Goal: Task Accomplishment & Management: Use online tool/utility

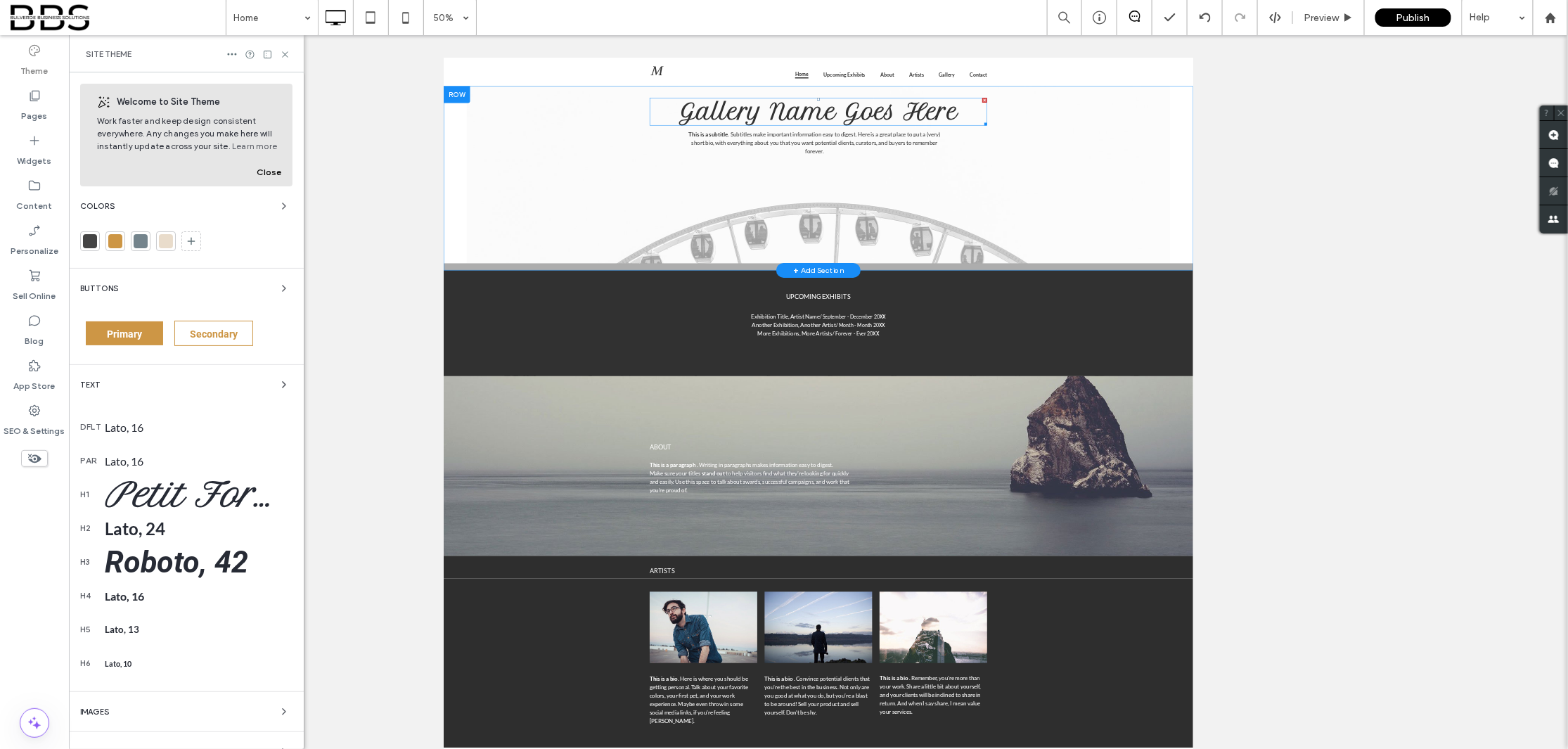
click at [1101, 161] on span "Gallery Name Goes Here" at bounding box center [1192, 165] width 557 height 53
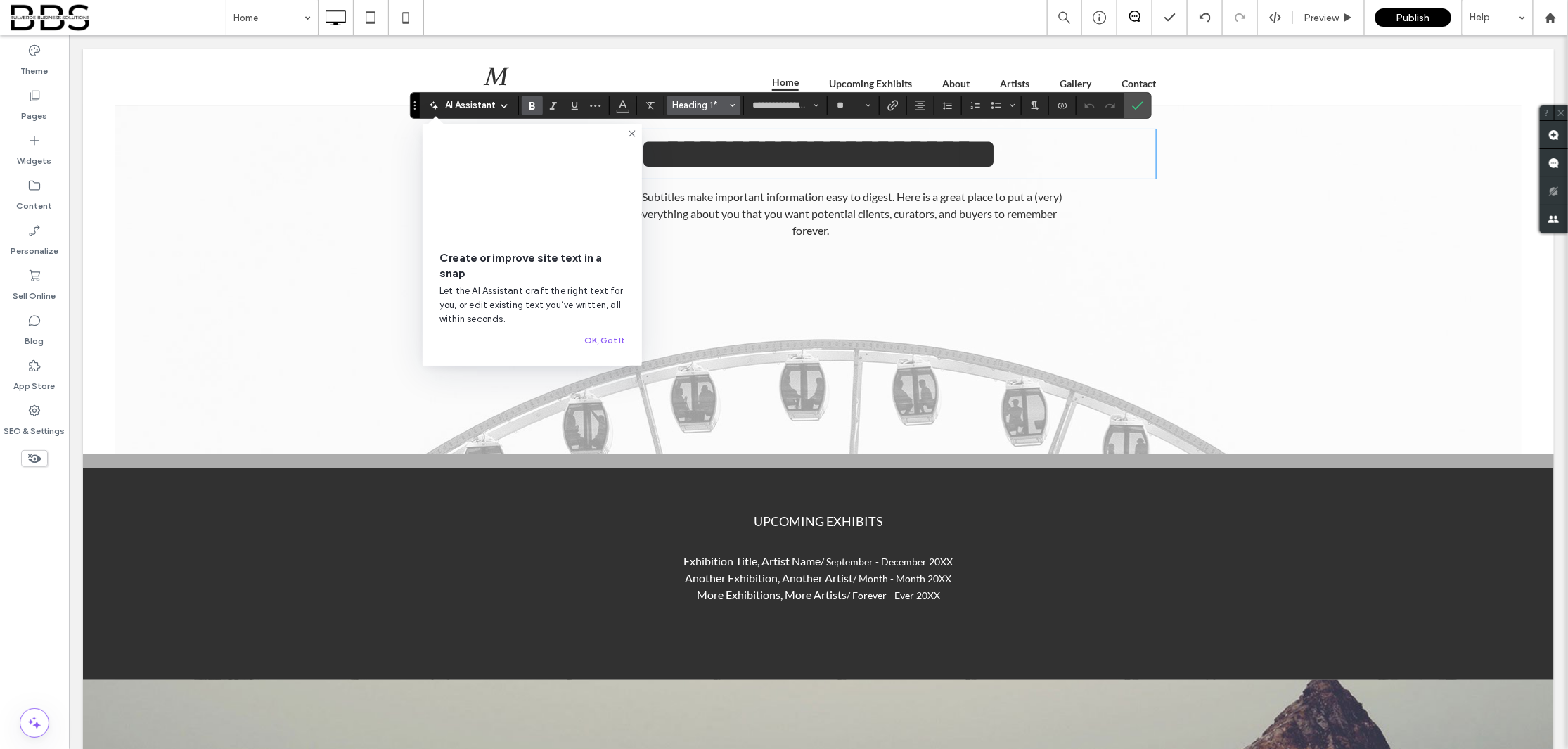
click at [729, 111] on button "Heading 1*" at bounding box center [703, 105] width 73 height 20
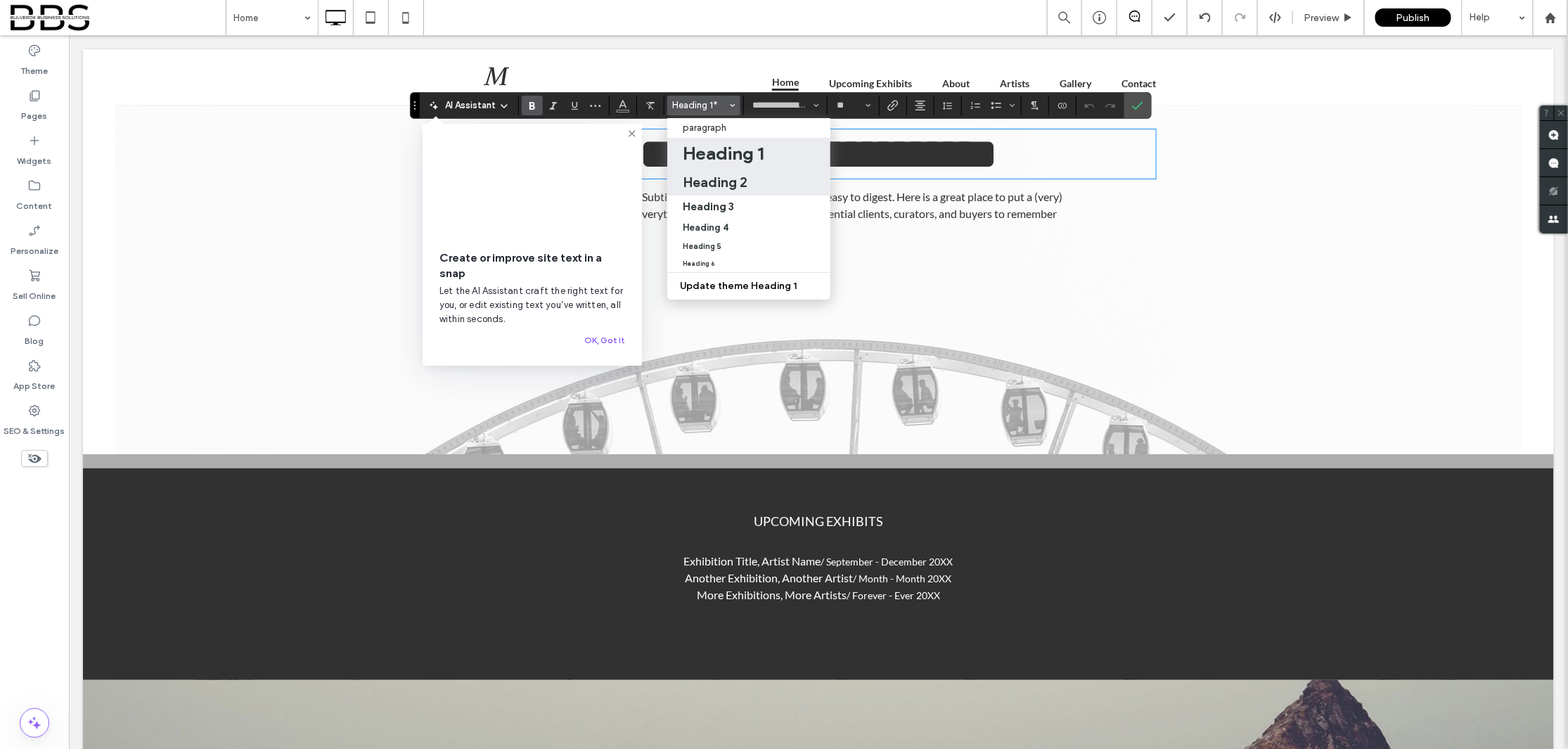
click at [719, 175] on h2 "Heading 2" at bounding box center [714, 182] width 65 height 16
type input "****"
type input "**"
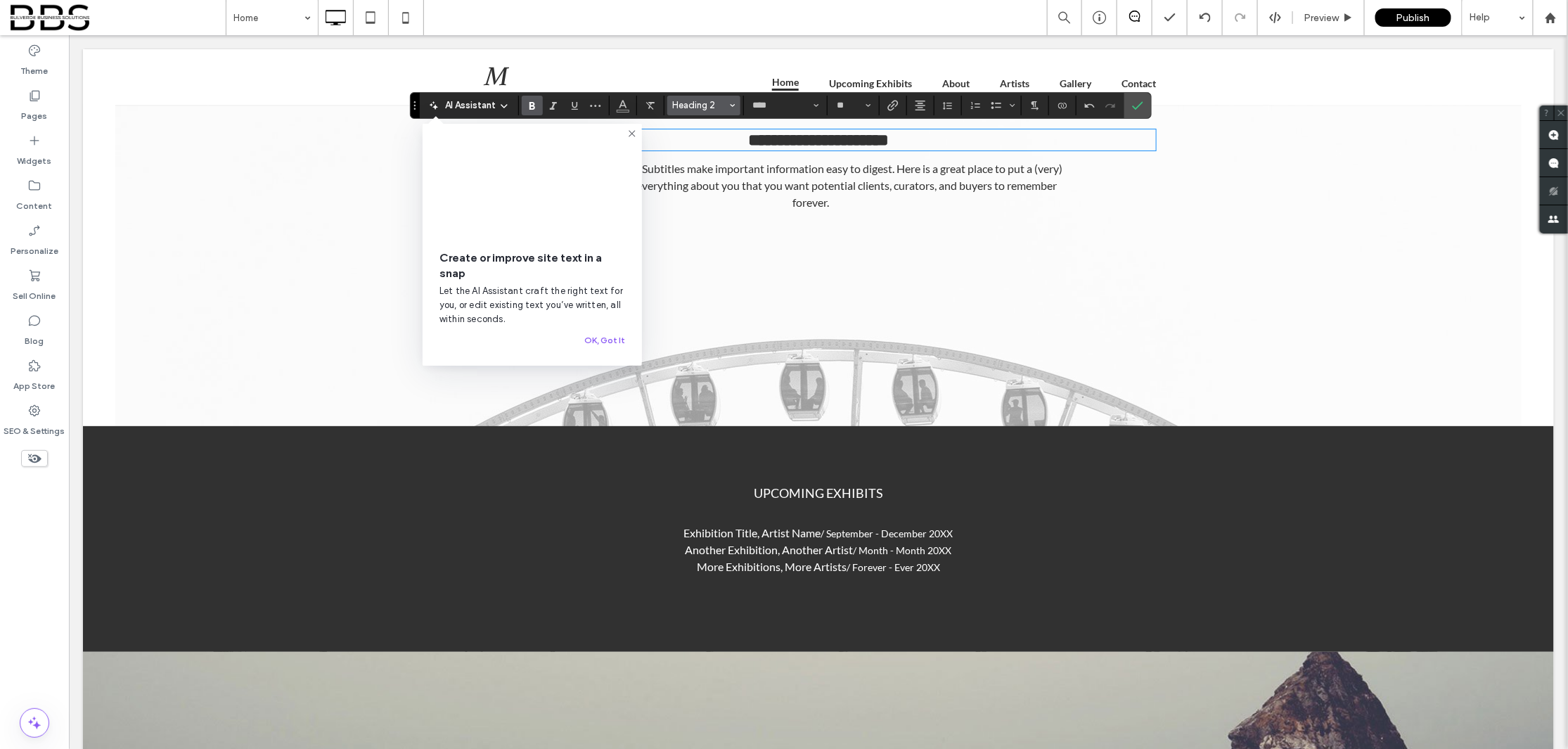
click at [730, 106] on icon "Styles" at bounding box center [733, 105] width 6 height 6
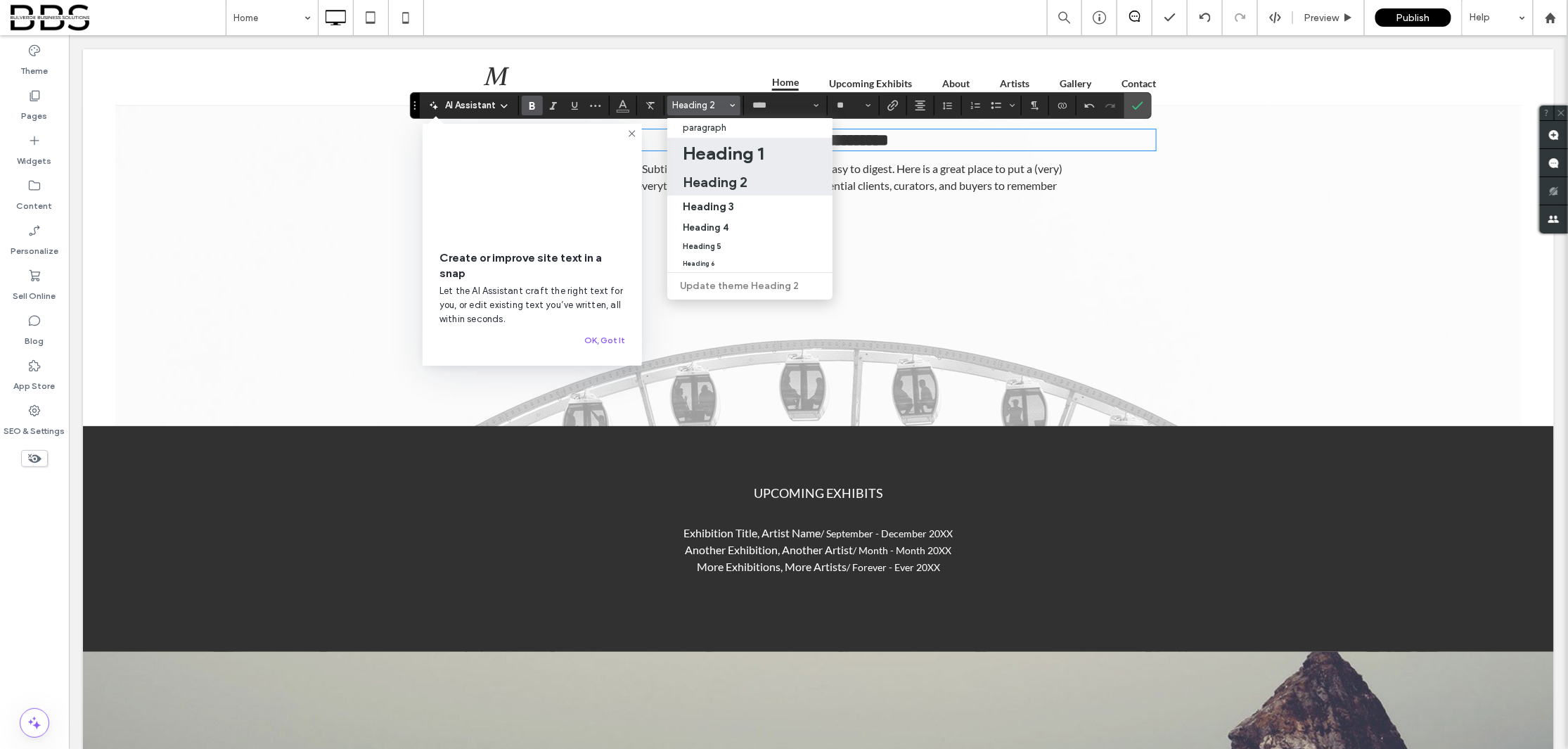
click at [724, 154] on h1 "Heading 1" at bounding box center [723, 153] width 81 height 22
type input "**********"
type input "**"
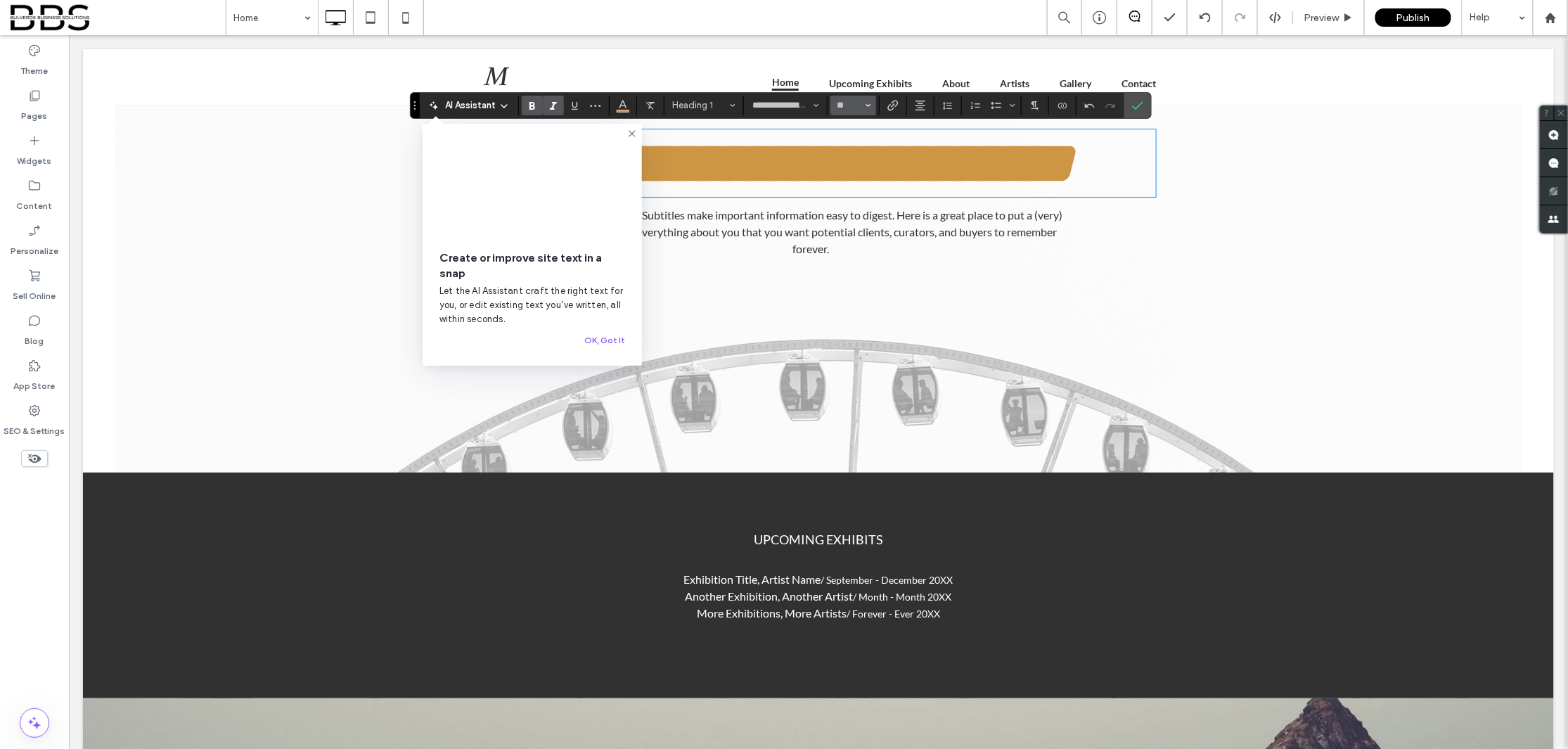
click at [869, 109] on icon "Size" at bounding box center [868, 105] width 6 height 6
drag, startPoint x: 855, startPoint y: 230, endPoint x: 793, endPoint y: 188, distance: 74.9
click at [855, 230] on label "60" at bounding box center [853, 232] width 45 height 20
type input "**"
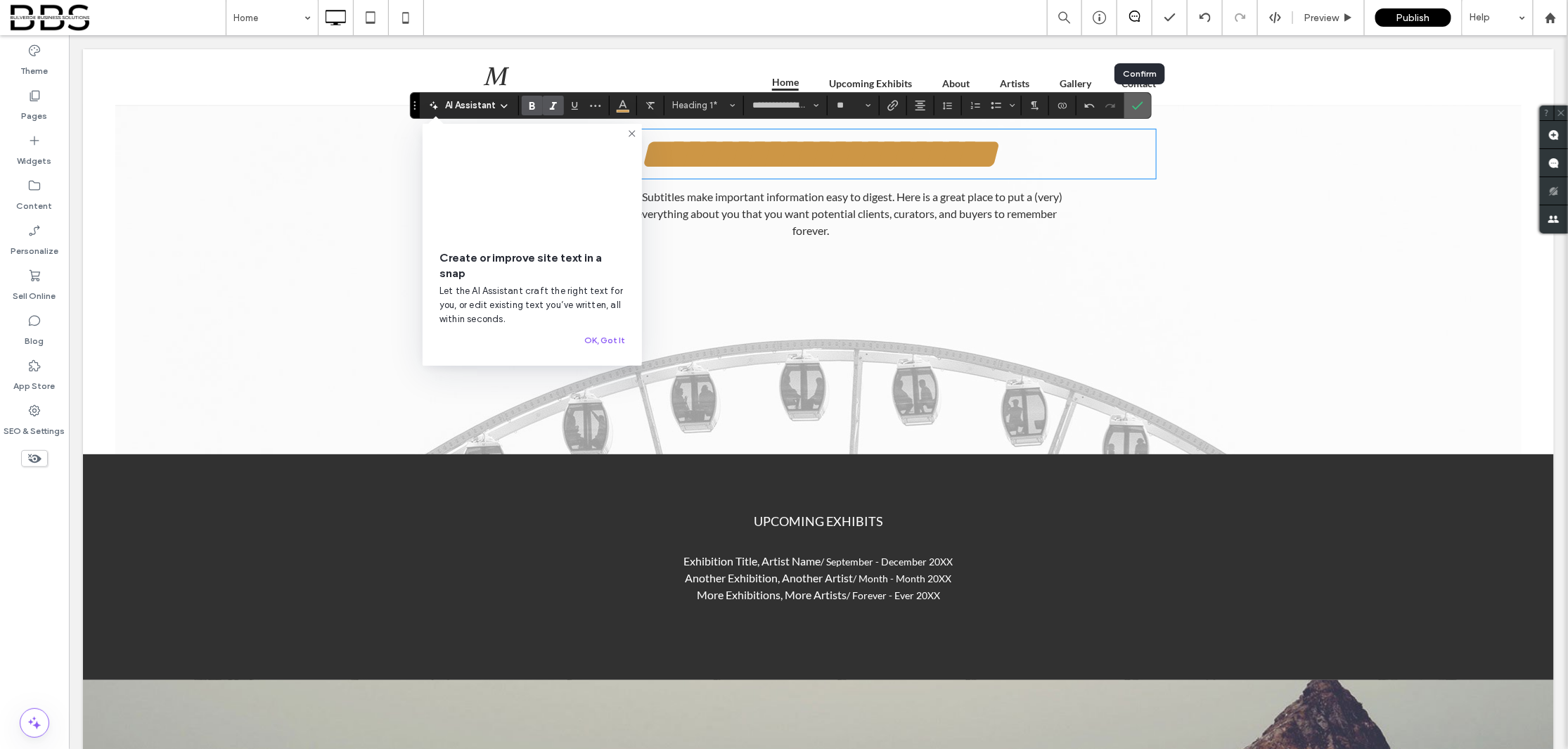
click at [1143, 105] on icon "Confirm" at bounding box center [1138, 105] width 12 height 12
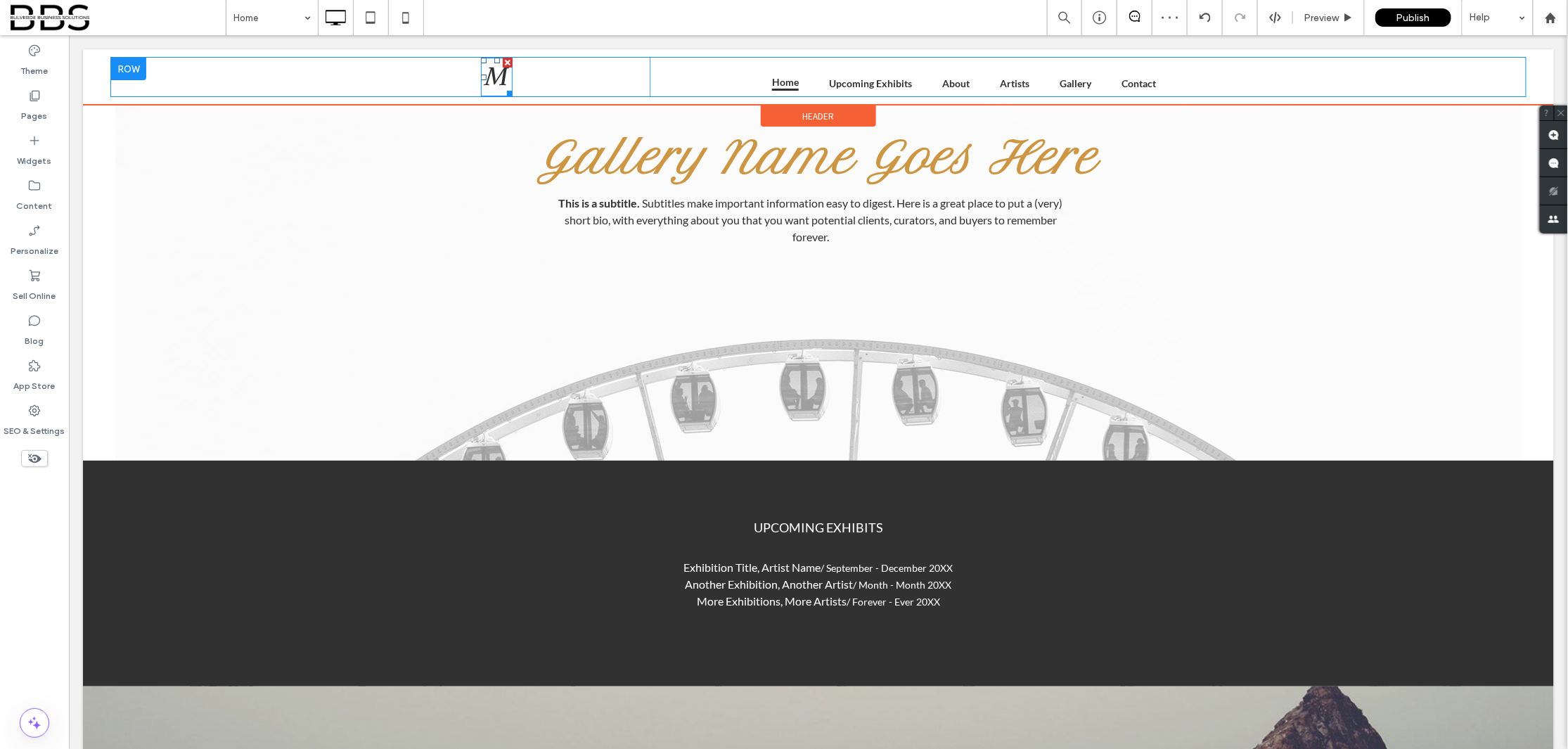
scroll to position [0, 0]
click at [496, 74] on span "M" at bounding box center [494, 76] width 23 height 31
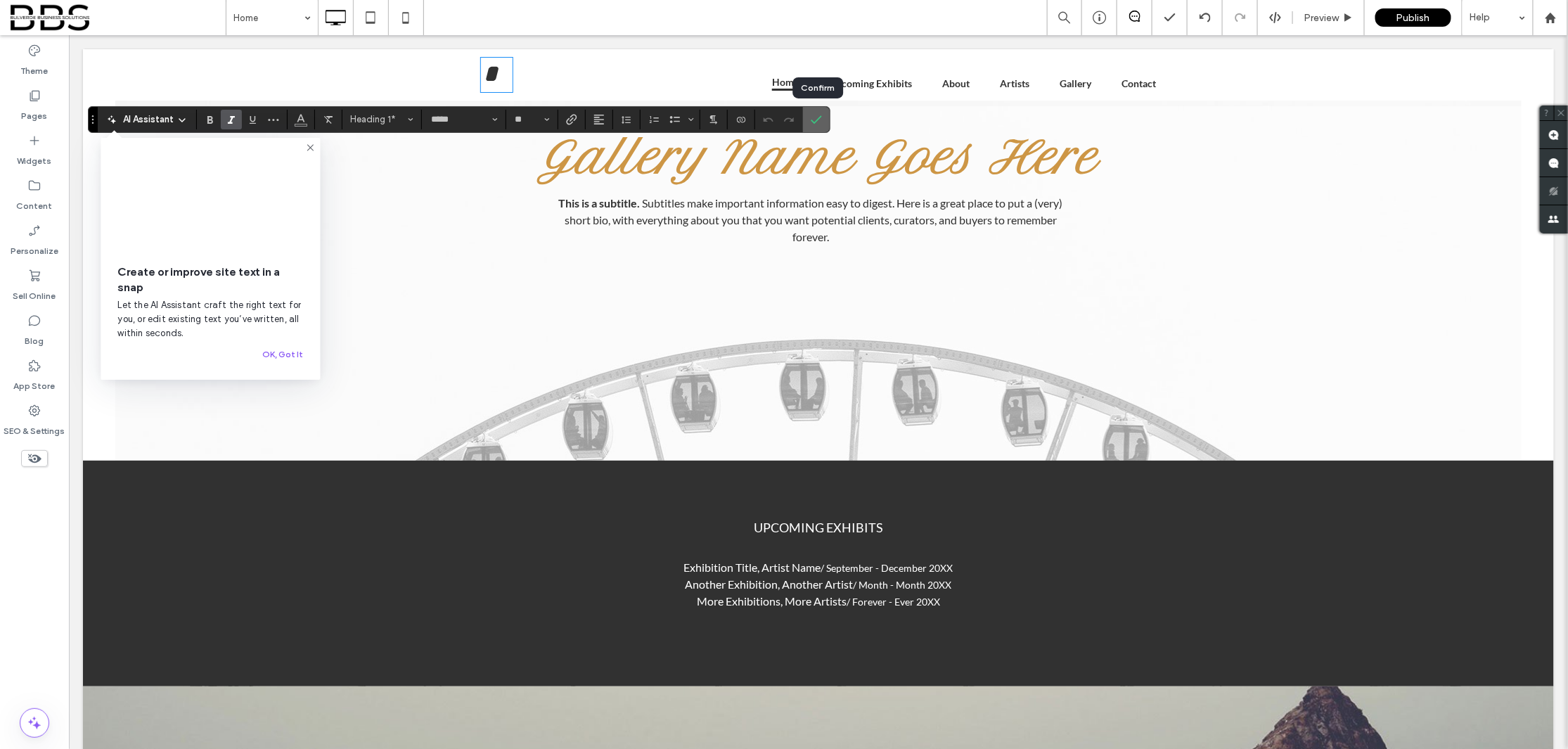
click at [821, 119] on icon "Confirm" at bounding box center [817, 119] width 12 height 12
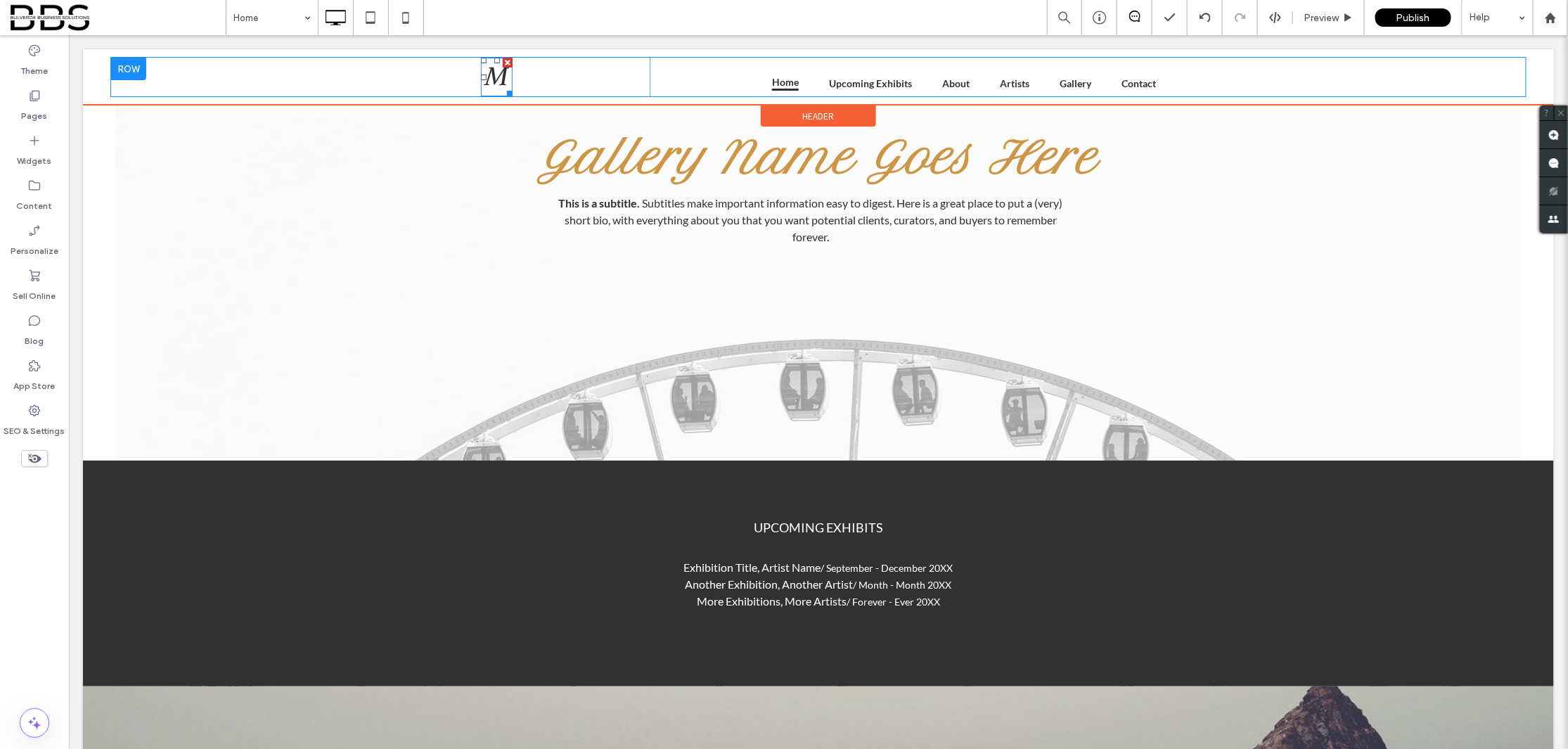
click at [504, 61] on div at bounding box center [507, 62] width 10 height 10
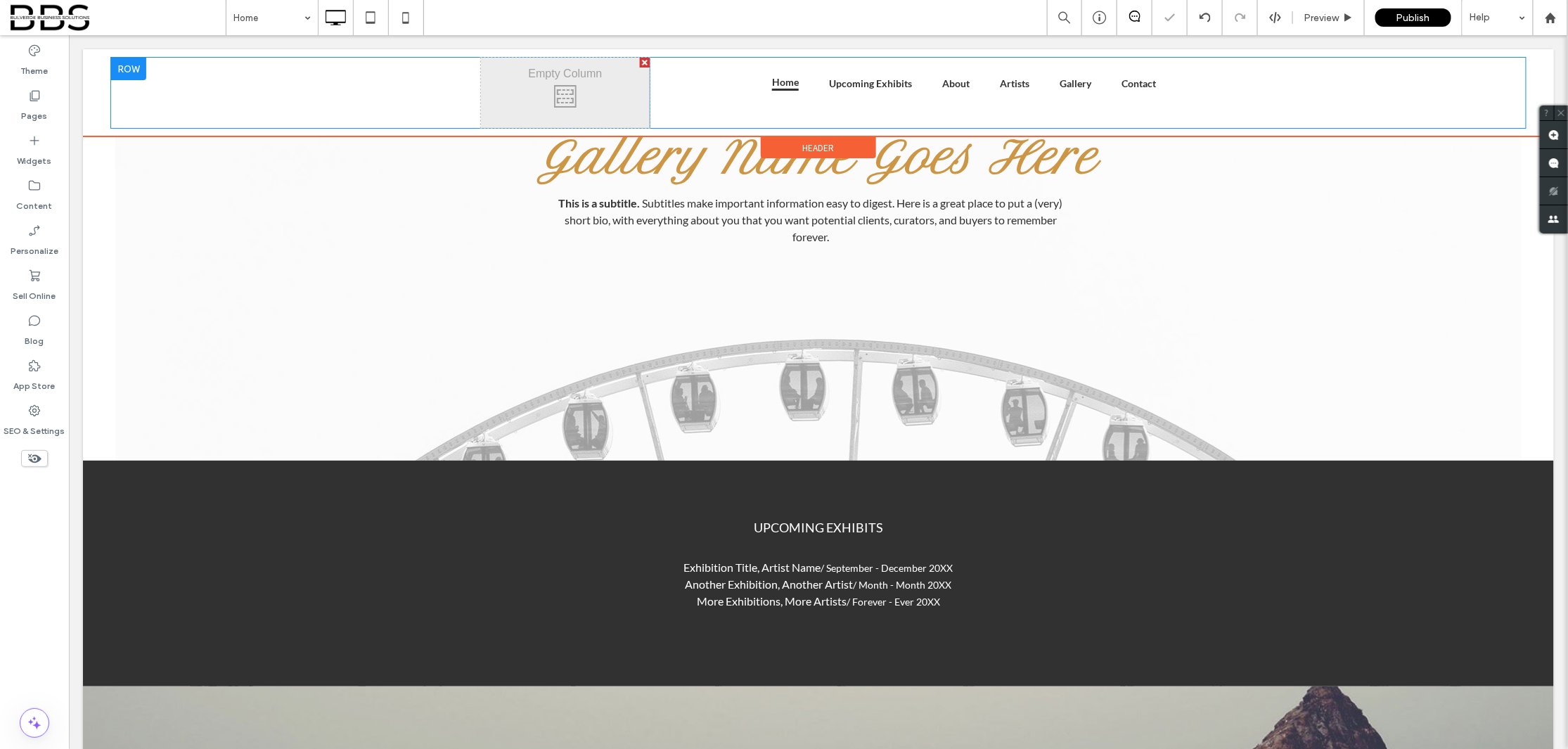
click at [555, 101] on div "Click To Paste" at bounding box center [564, 91] width 169 height 70
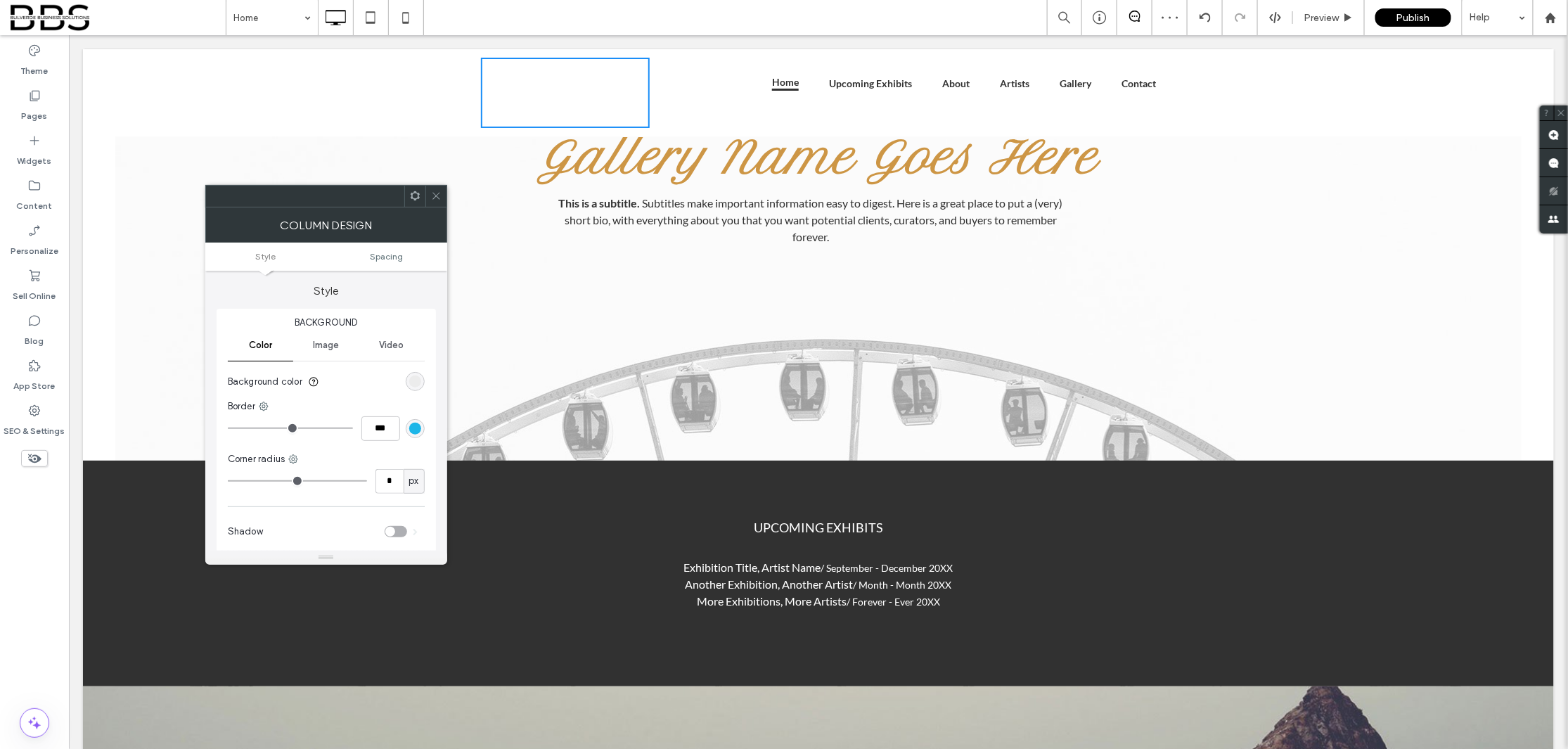
click at [416, 198] on icon at bounding box center [415, 195] width 11 height 11
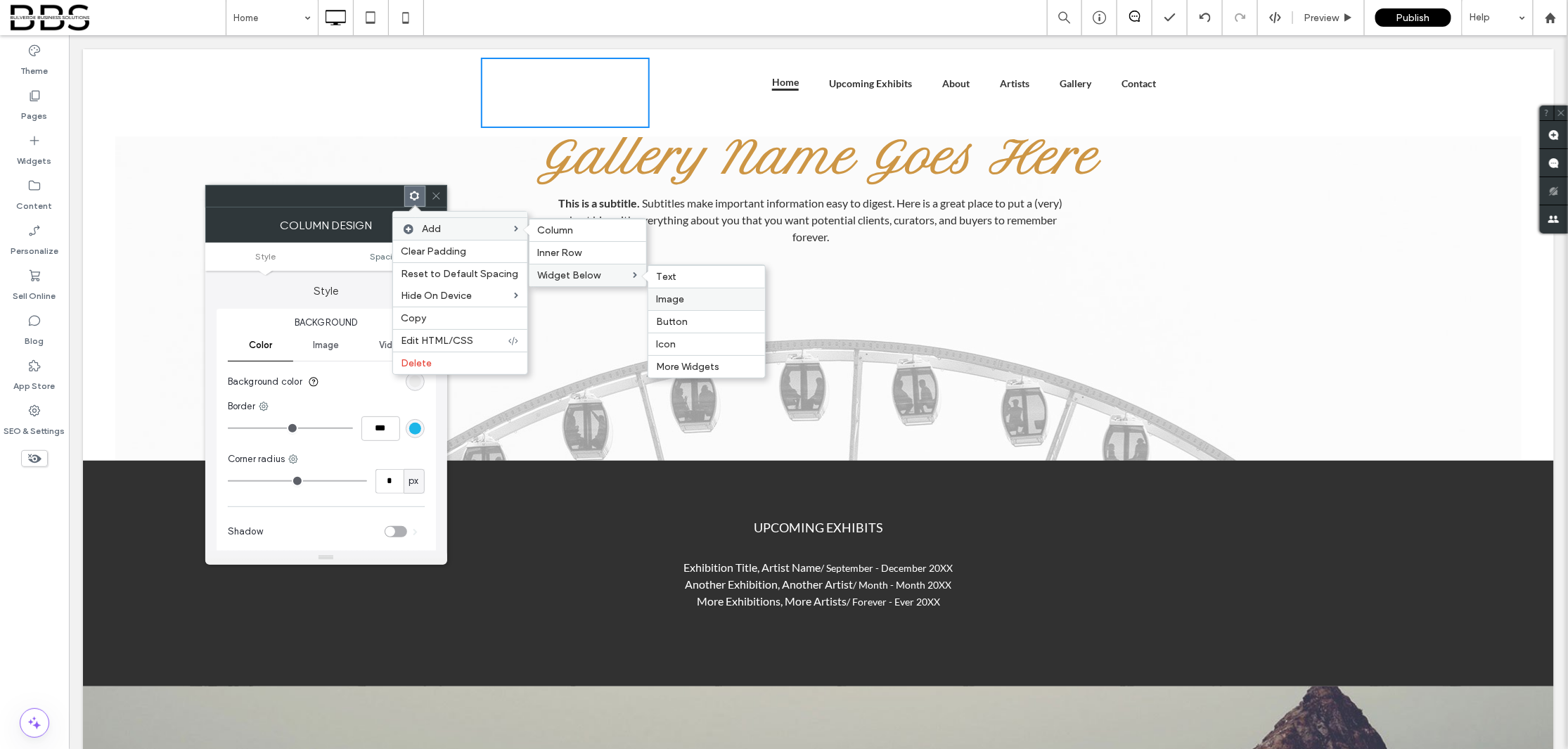
click at [682, 298] on label "Image" at bounding box center [706, 299] width 100 height 12
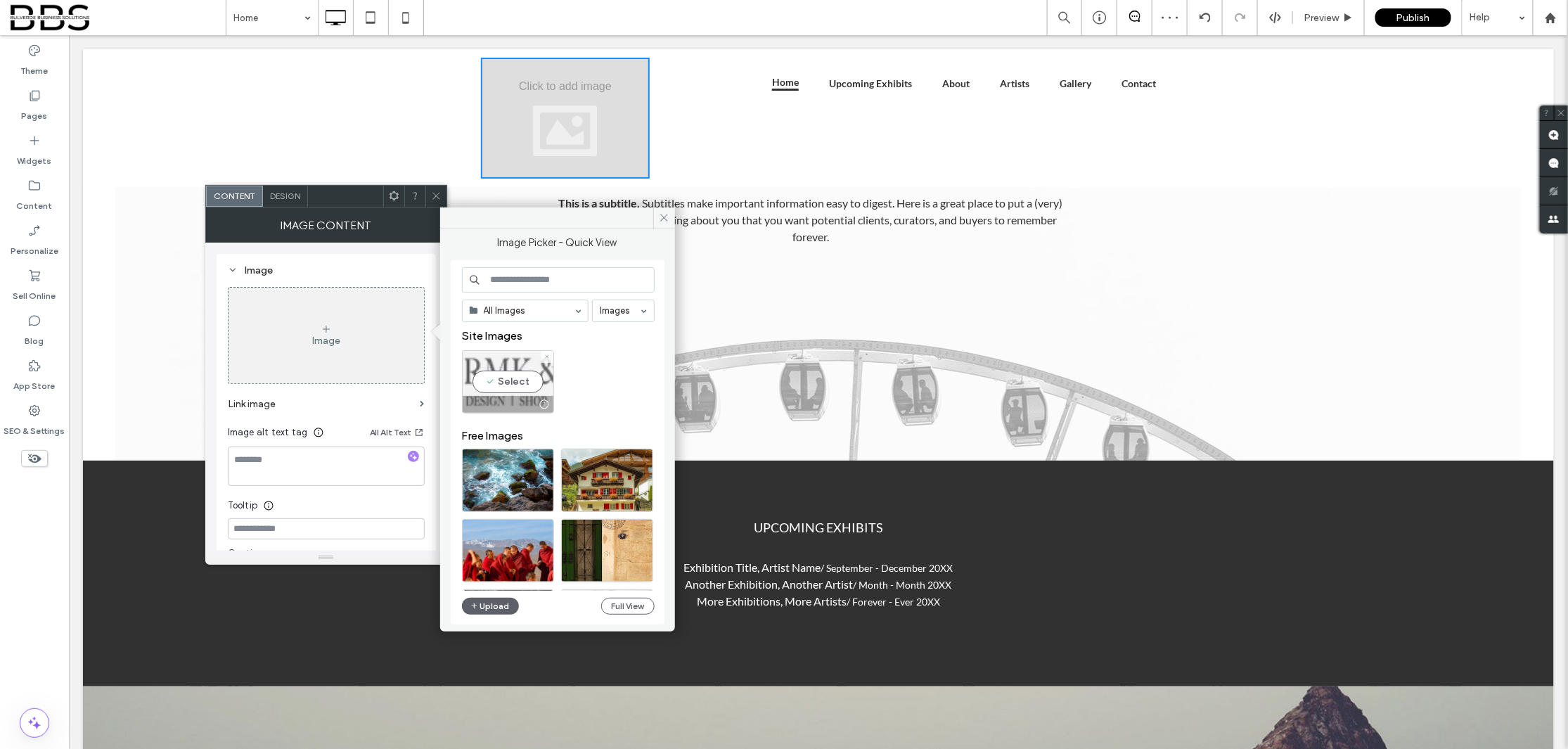
click at [499, 382] on div "Select" at bounding box center [508, 381] width 92 height 63
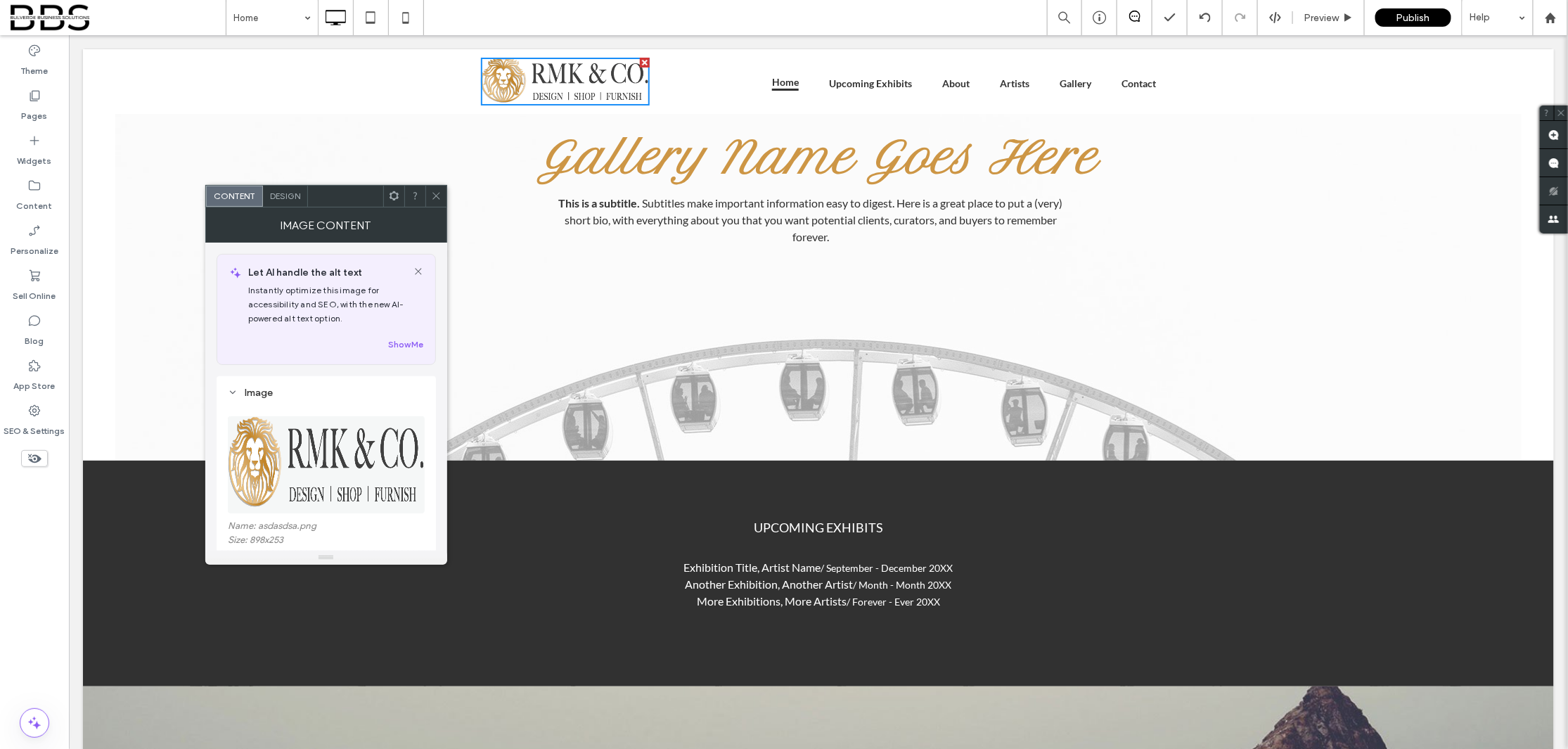
click at [436, 193] on icon at bounding box center [436, 195] width 11 height 11
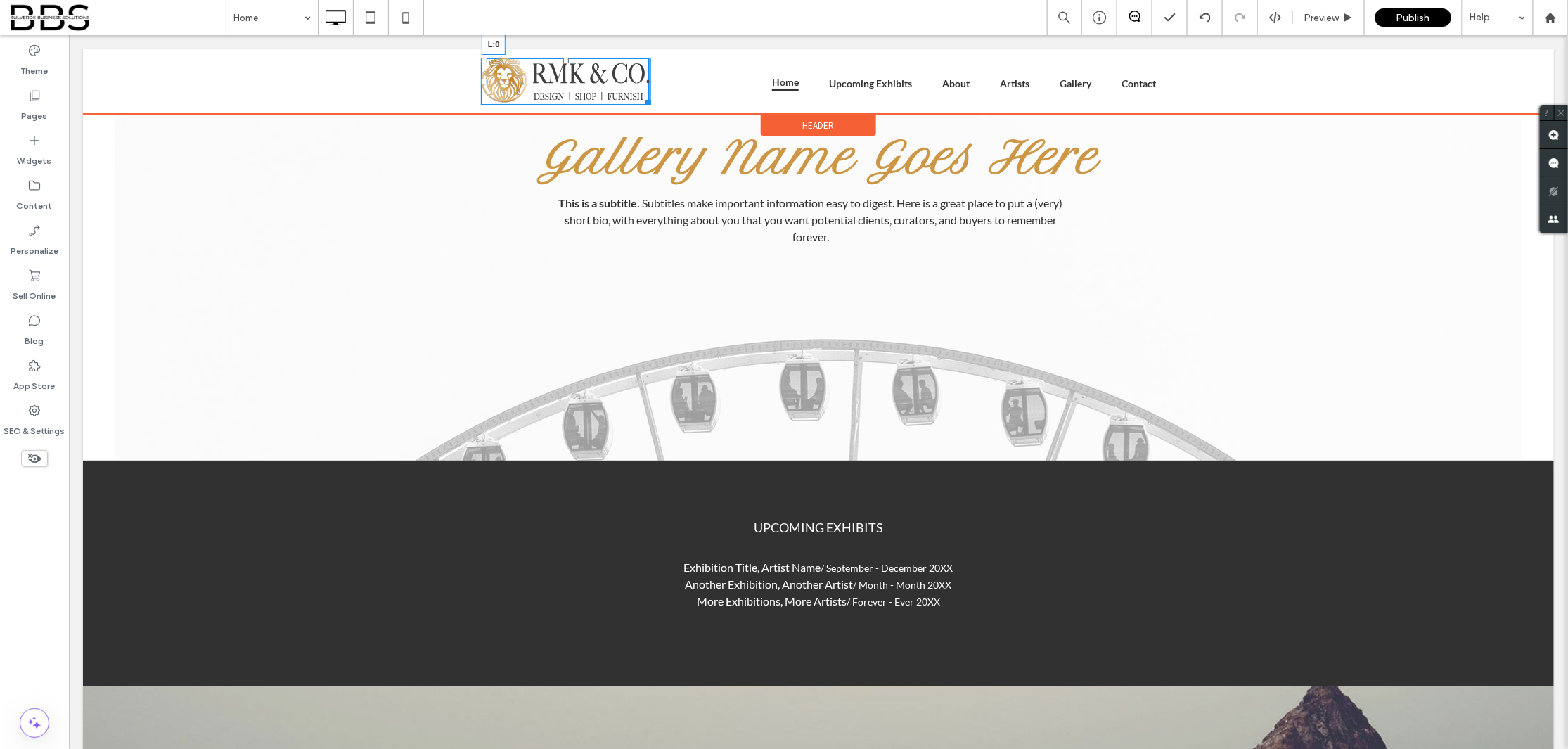
drag, startPoint x: 477, startPoint y: 81, endPoint x: 320, endPoint y: 83, distance: 157.0
click at [319, 83] on div "Click To Paste L:0 ${text} Home Upcoming Exhibits About Artists Gallery Contact…" at bounding box center [817, 81] width 1414 height 48
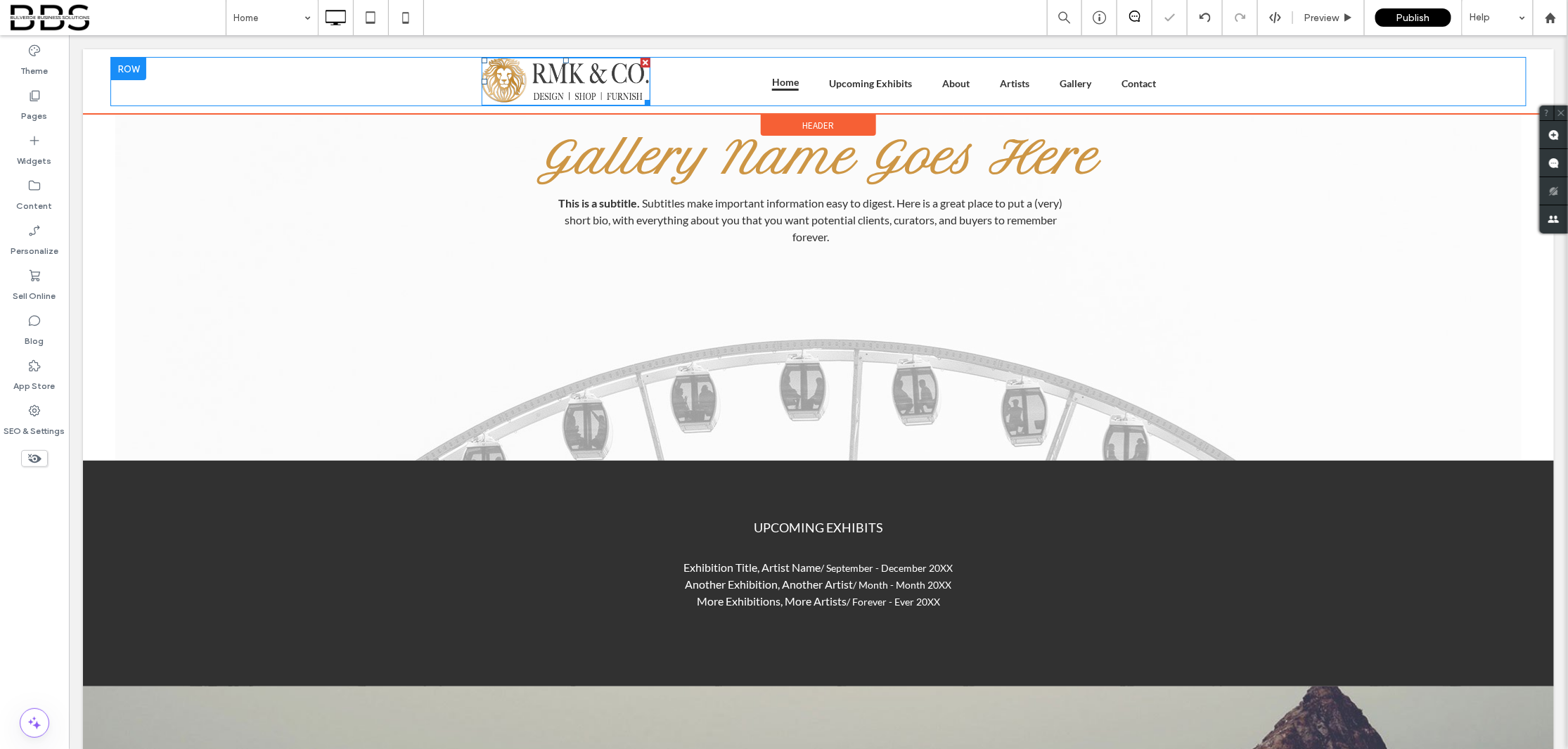
click at [301, 76] on div "Click To Paste ${text} Home Upcoming Exhibits About Artists Gallery Contact Cli…" at bounding box center [817, 81] width 1414 height 48
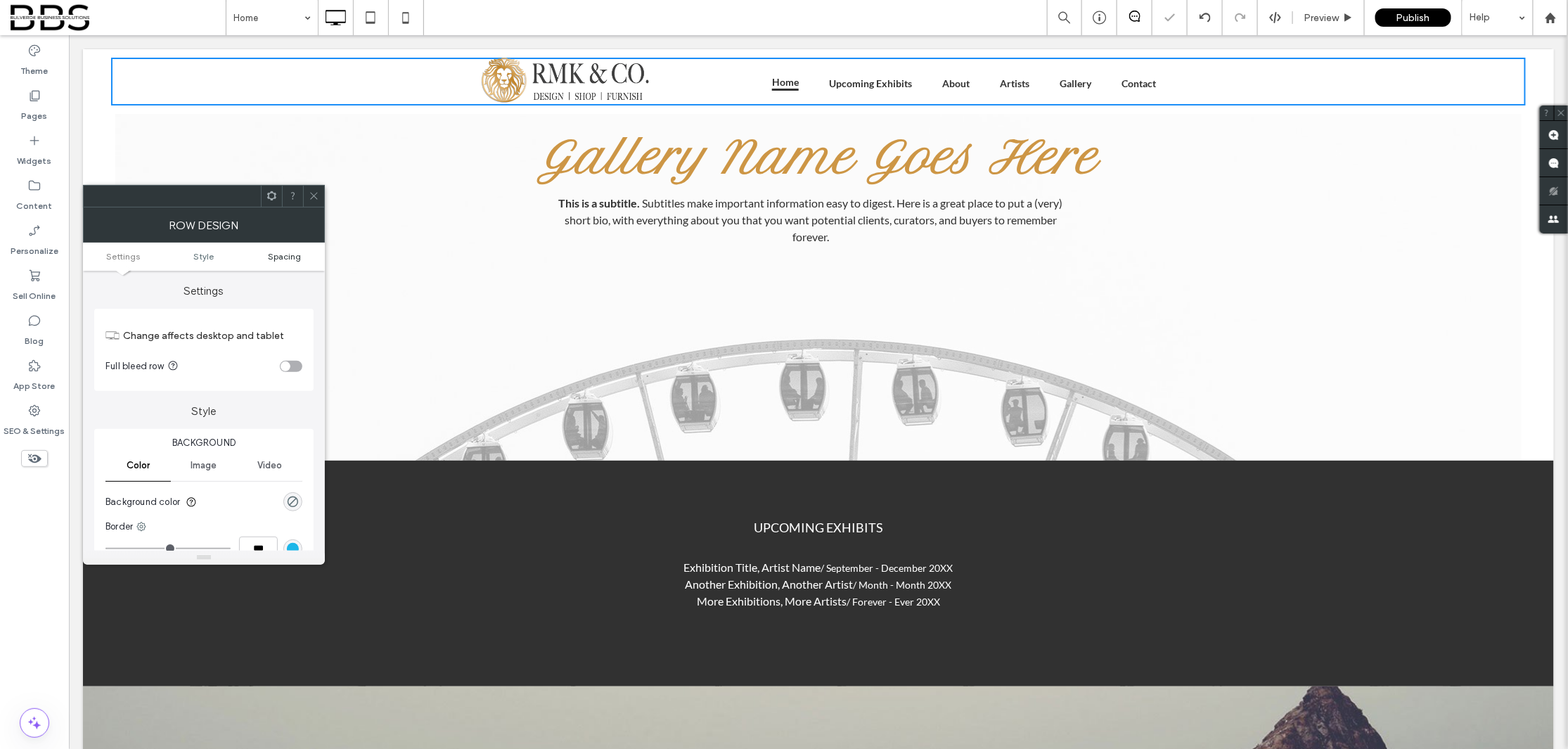
click at [287, 260] on span "Spacing" at bounding box center [284, 256] width 33 height 11
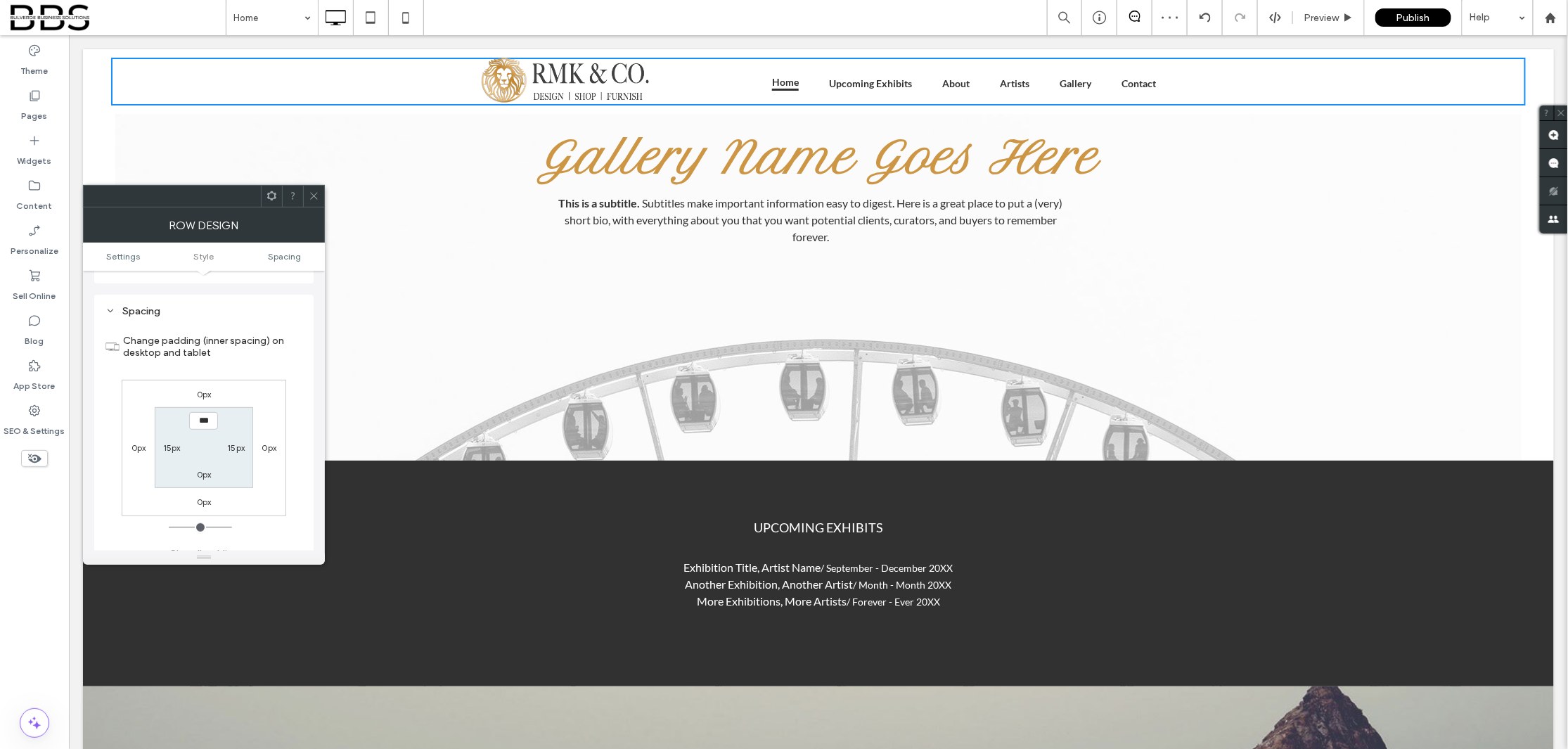
scroll to position [349, 0]
click at [310, 199] on icon at bounding box center [314, 195] width 11 height 11
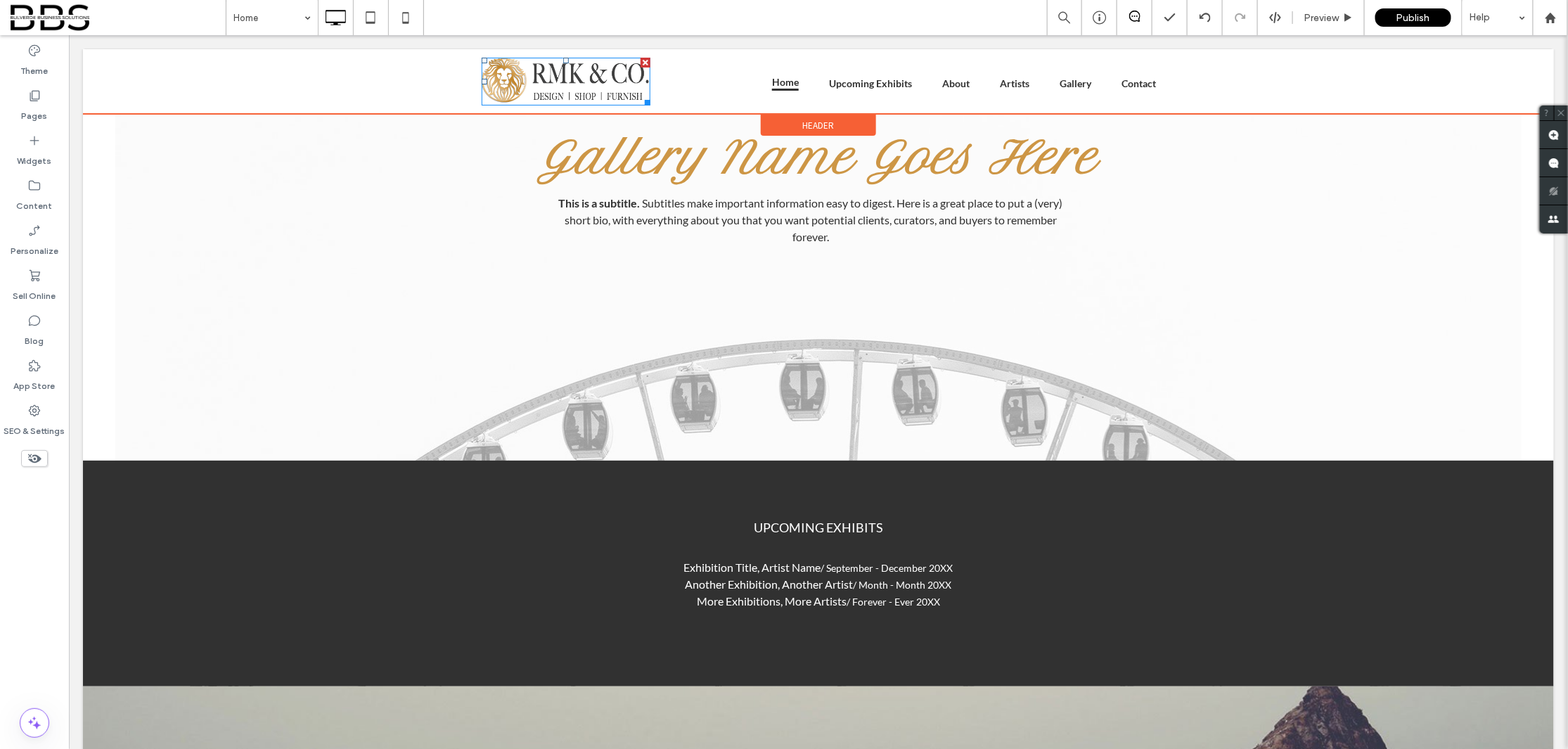
click at [94, 62] on div "Click To Paste ${text} Home Upcoming Exhibits About Artists Gallery Contact Cli…" at bounding box center [817, 81] width 1471 height 65
click at [826, 122] on div "Header" at bounding box center [817, 124] width 115 height 21
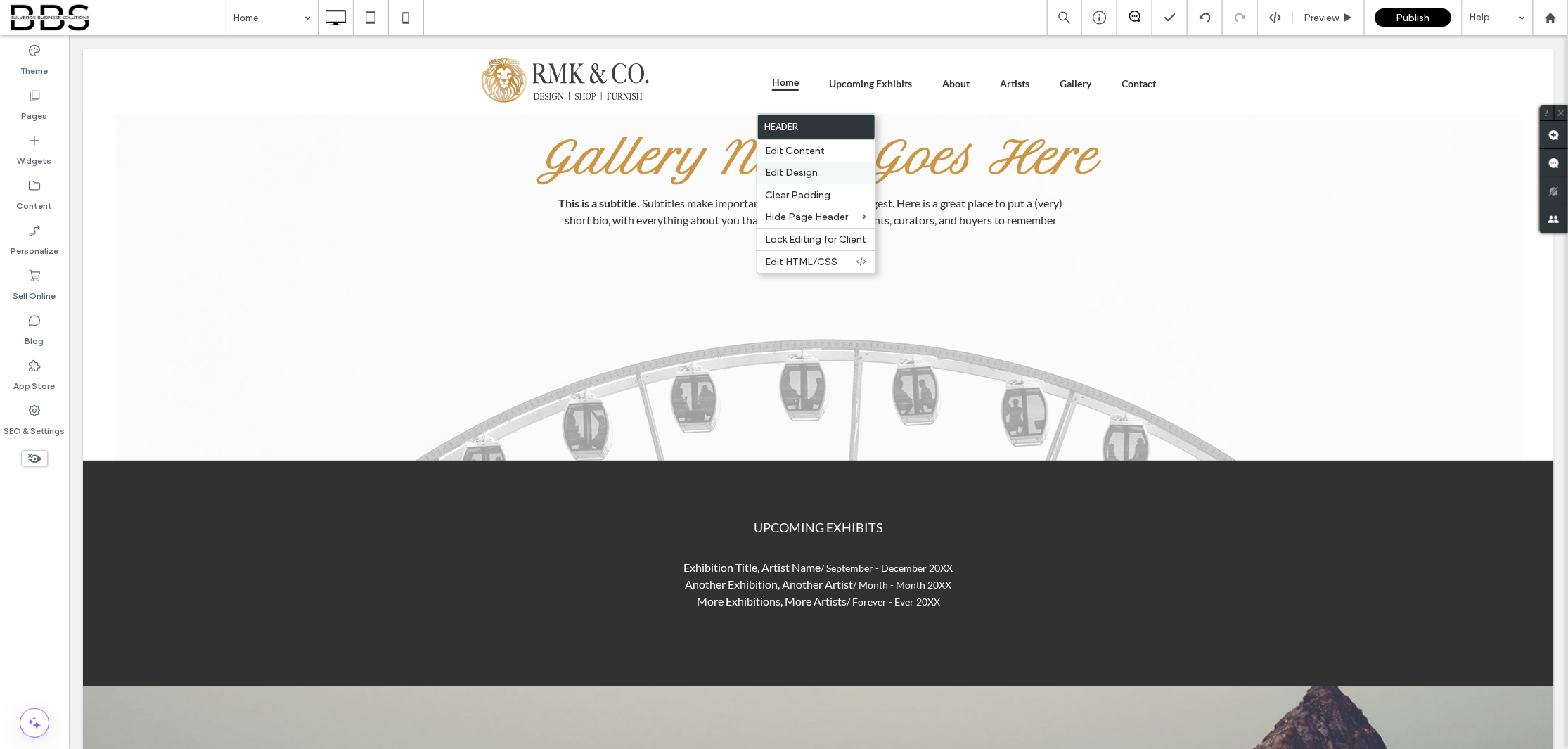
click at [821, 172] on label "Edit Design" at bounding box center [816, 172] width 101 height 12
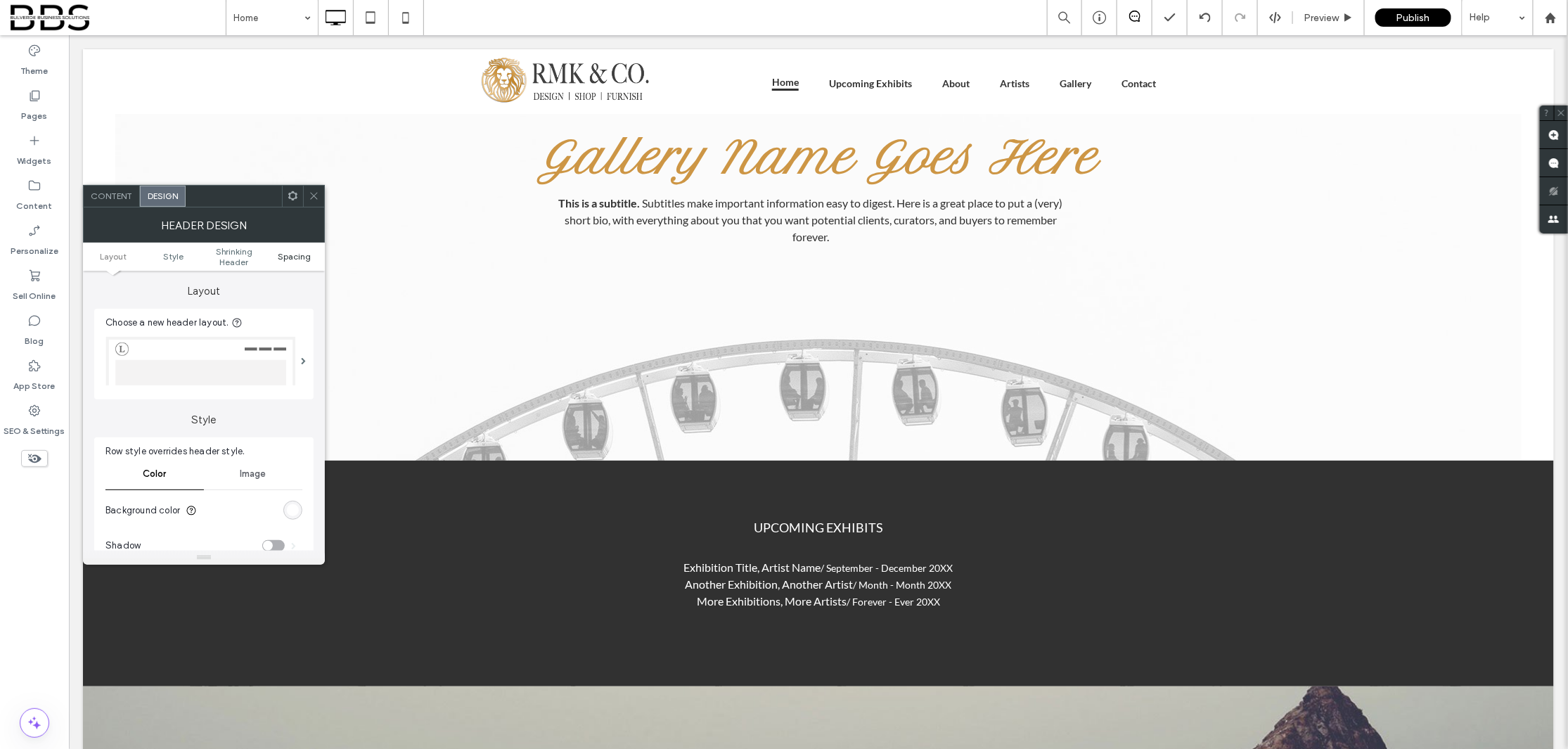
click at [297, 258] on span "Spacing" at bounding box center [294, 256] width 33 height 11
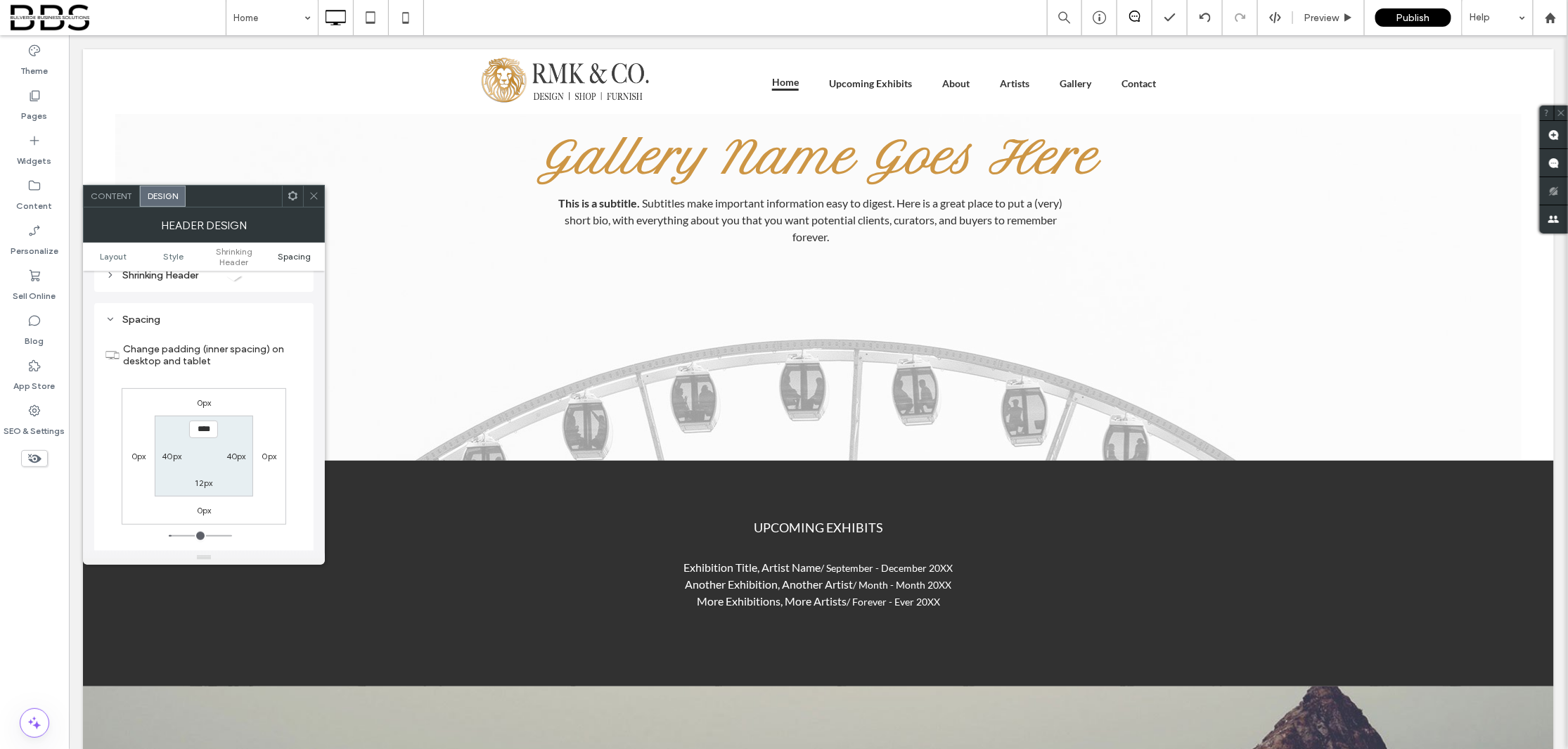
scroll to position [477, 0]
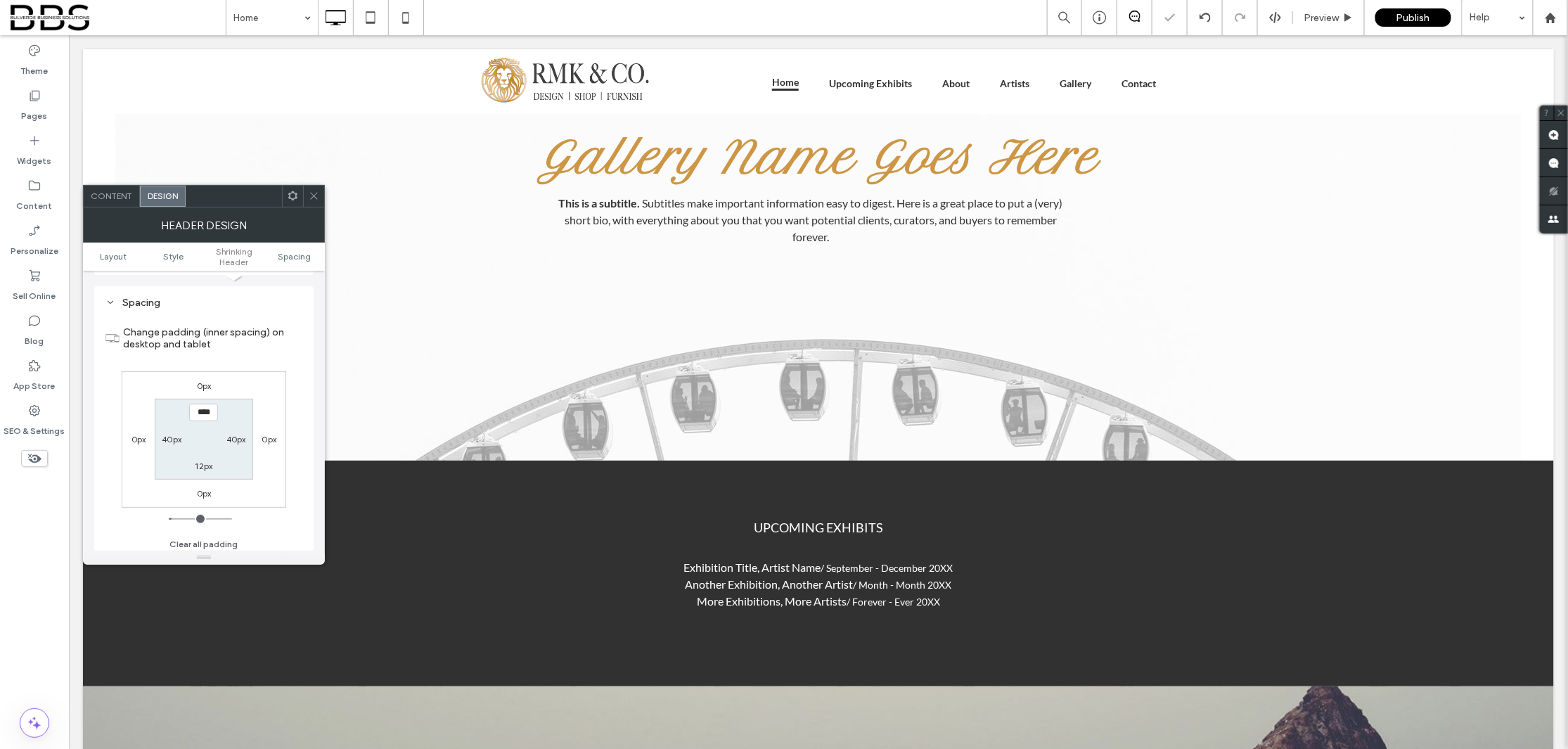
click at [166, 434] on label "40px" at bounding box center [171, 439] width 20 height 11
type input "**"
type input "*"
type input "***"
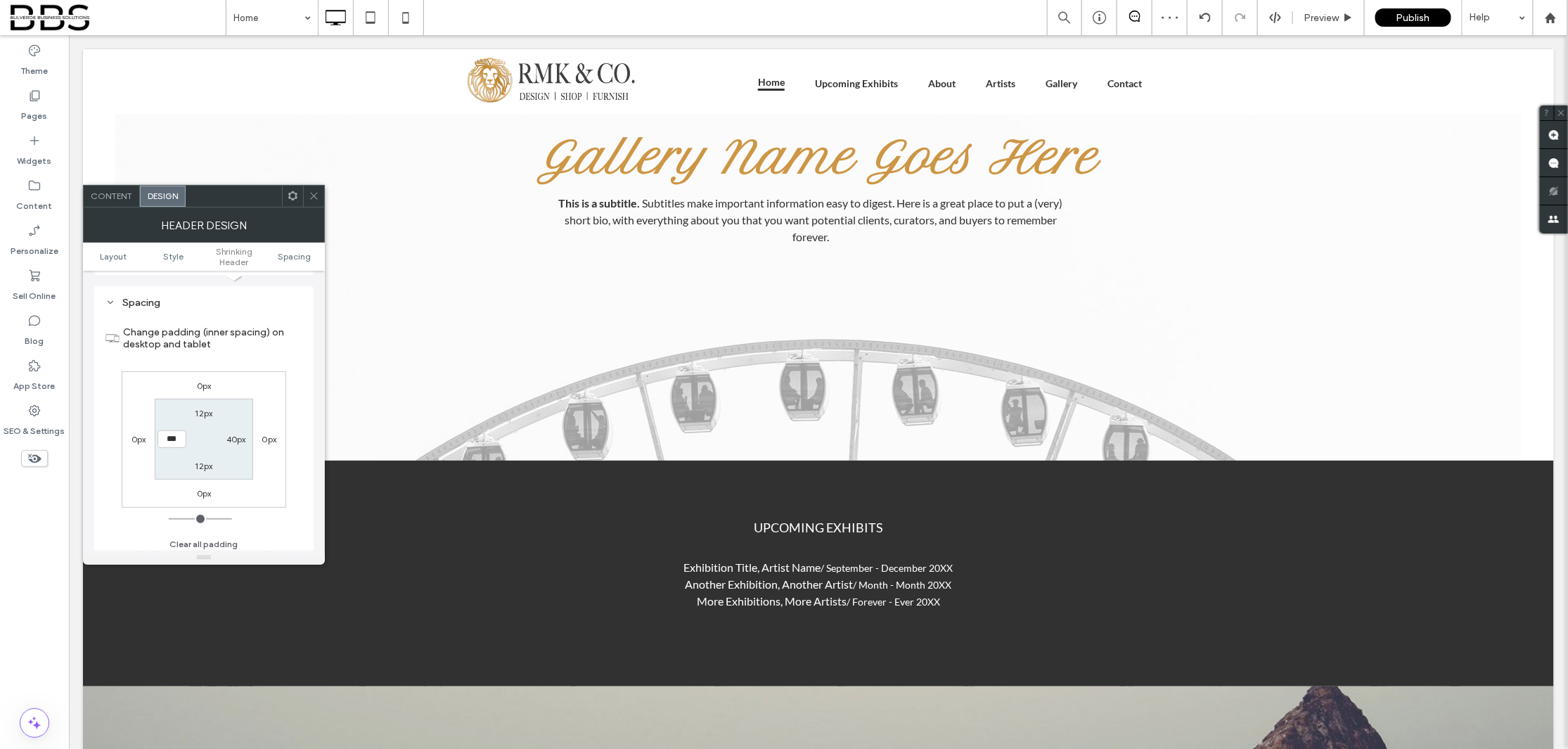
click at [240, 360] on div "Change padding (inner spacing) on desktop and tablet 0px 0px 0px 0px 12px 40px …" at bounding box center [203, 433] width 197 height 243
click at [232, 434] on label "40px" at bounding box center [236, 439] width 20 height 11
type input "**"
type input "*"
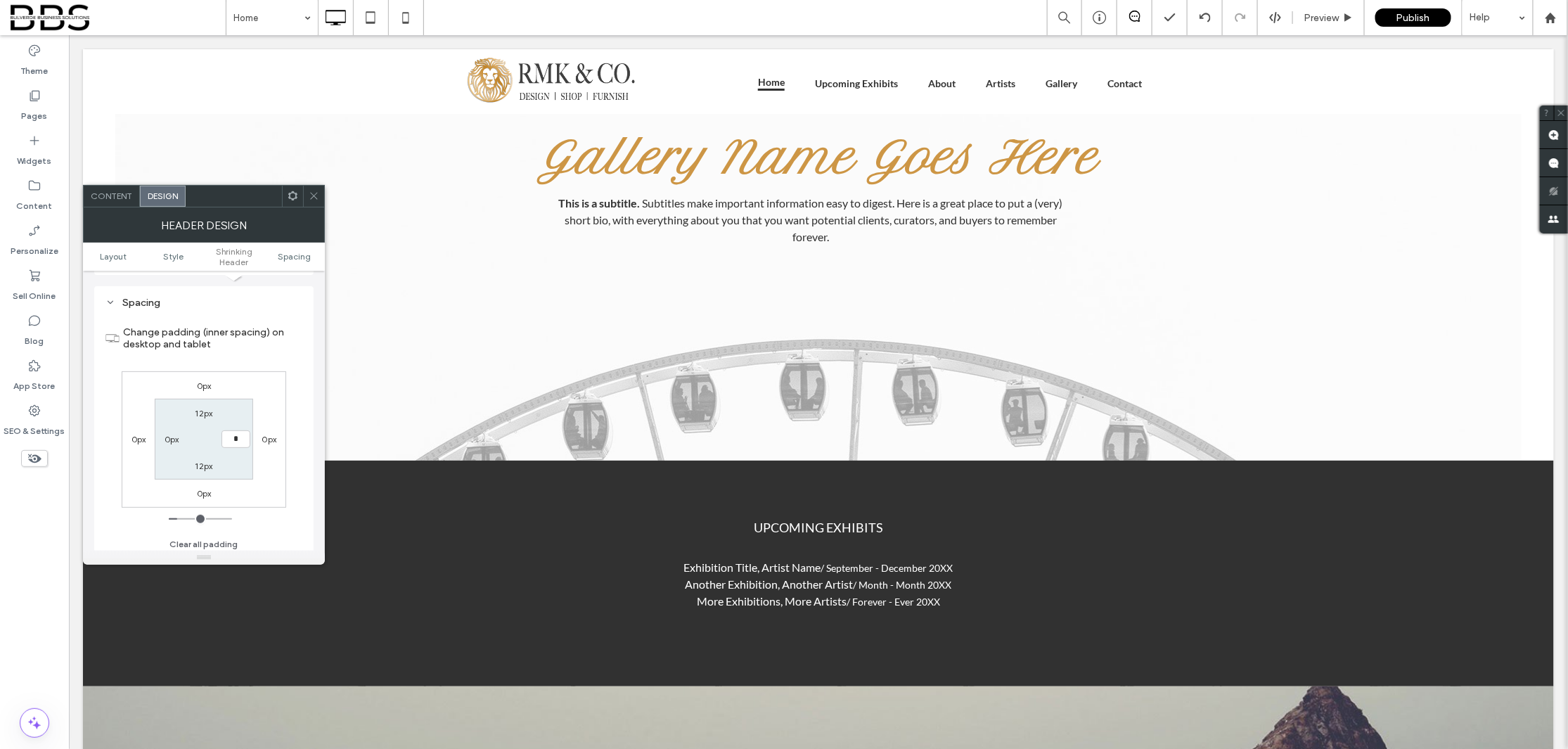
type input "***"
click at [292, 353] on section "Change padding (inner spacing) on desktop and tablet" at bounding box center [203, 337] width 197 height 52
click at [313, 193] on icon at bounding box center [314, 195] width 11 height 11
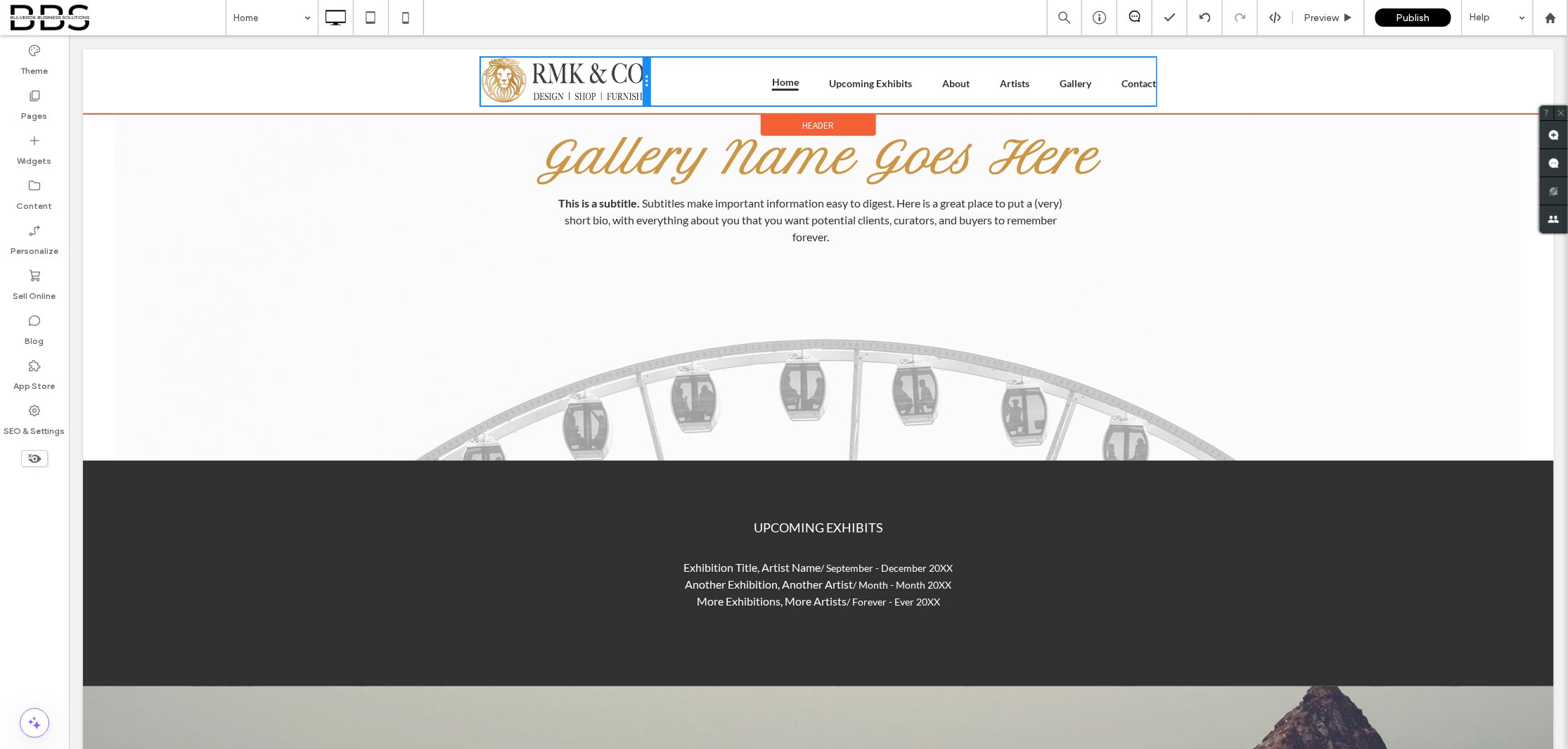
drag, startPoint x: 639, startPoint y: 85, endPoint x: 664, endPoint y: 91, distance: 25.7
click at [664, 91] on div "Click To Paste ${text} Home Upcoming Exhibits About Artists Gallery Contact Cli…" at bounding box center [817, 81] width 675 height 48
drag, startPoint x: 1144, startPoint y: 86, endPoint x: 1224, endPoint y: 85, distance: 80.0
click at [1224, 85] on div "Click To Paste ${text} Home Upcoming Exhibits About Artists Gallery Contact W:7…" at bounding box center [817, 81] width 1471 height 48
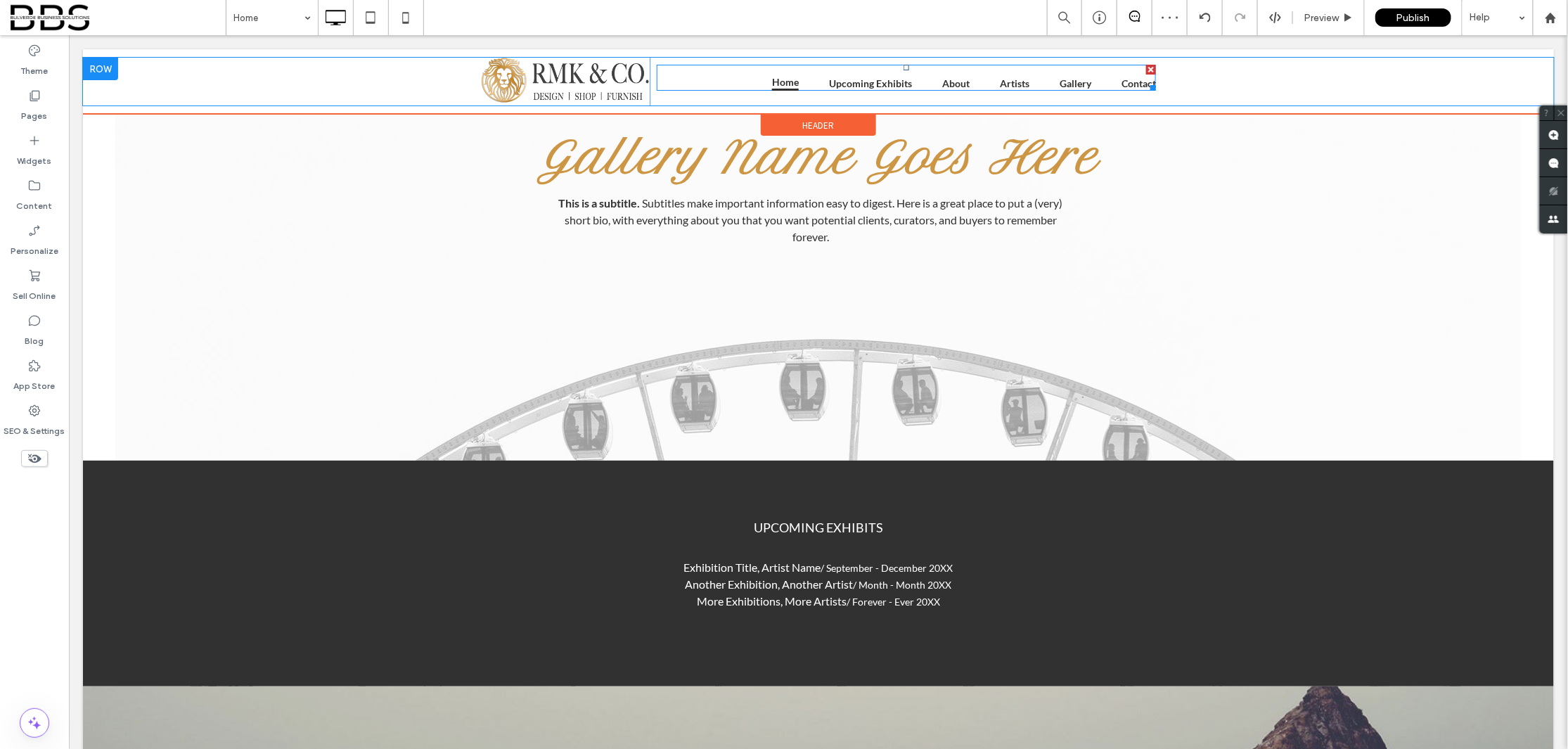
click at [658, 75] on ul "${text} Home Upcoming Exhibits About Artists Gallery Contact" at bounding box center [905, 81] width 499 height 17
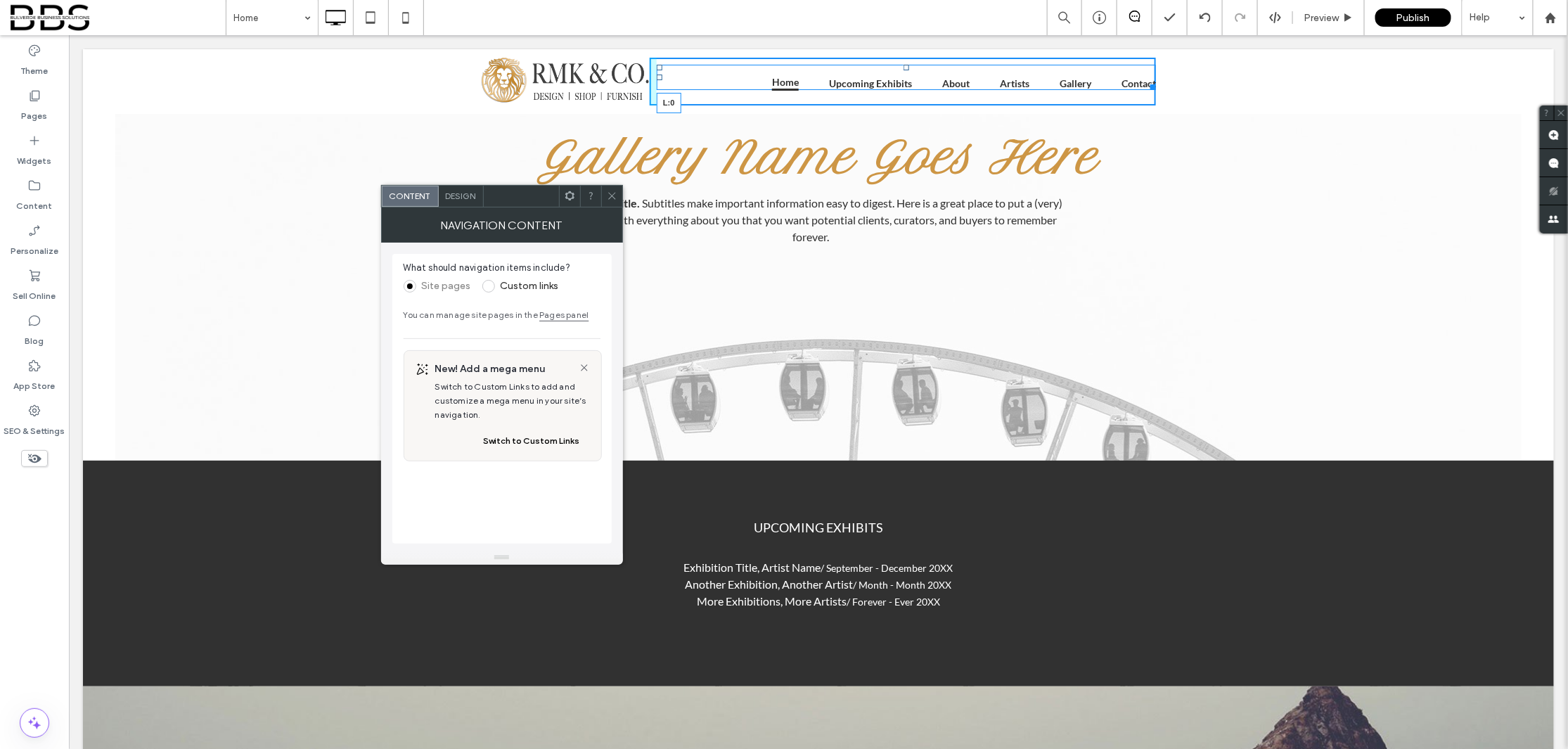
drag, startPoint x: 652, startPoint y: 75, endPoint x: 854, endPoint y: 74, distance: 202.0
click at [857, 74] on div "${text} Home Upcoming Exhibits About Artists Gallery Contact L:0" at bounding box center [905, 77] width 499 height 26
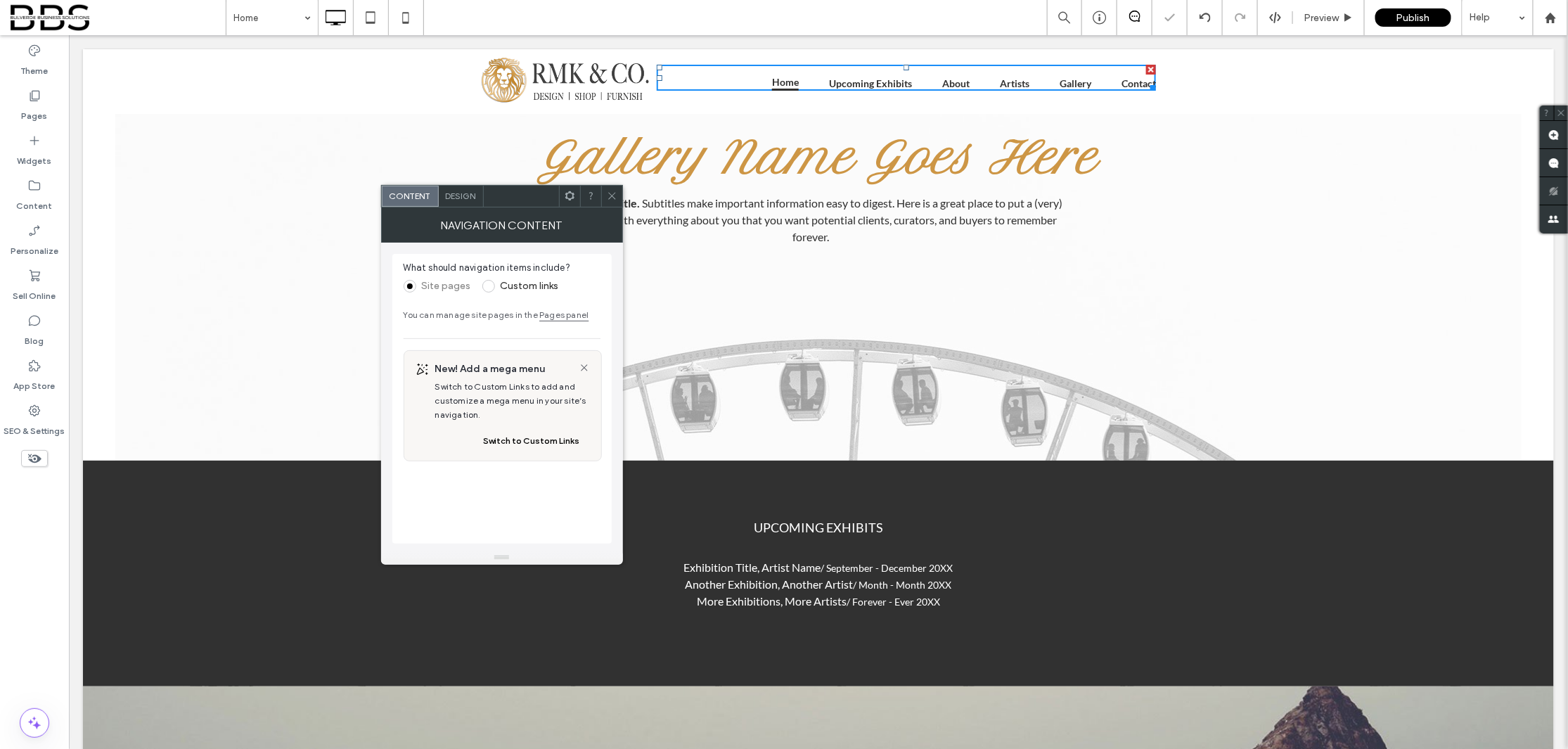
click at [616, 191] on div at bounding box center [612, 196] width 21 height 21
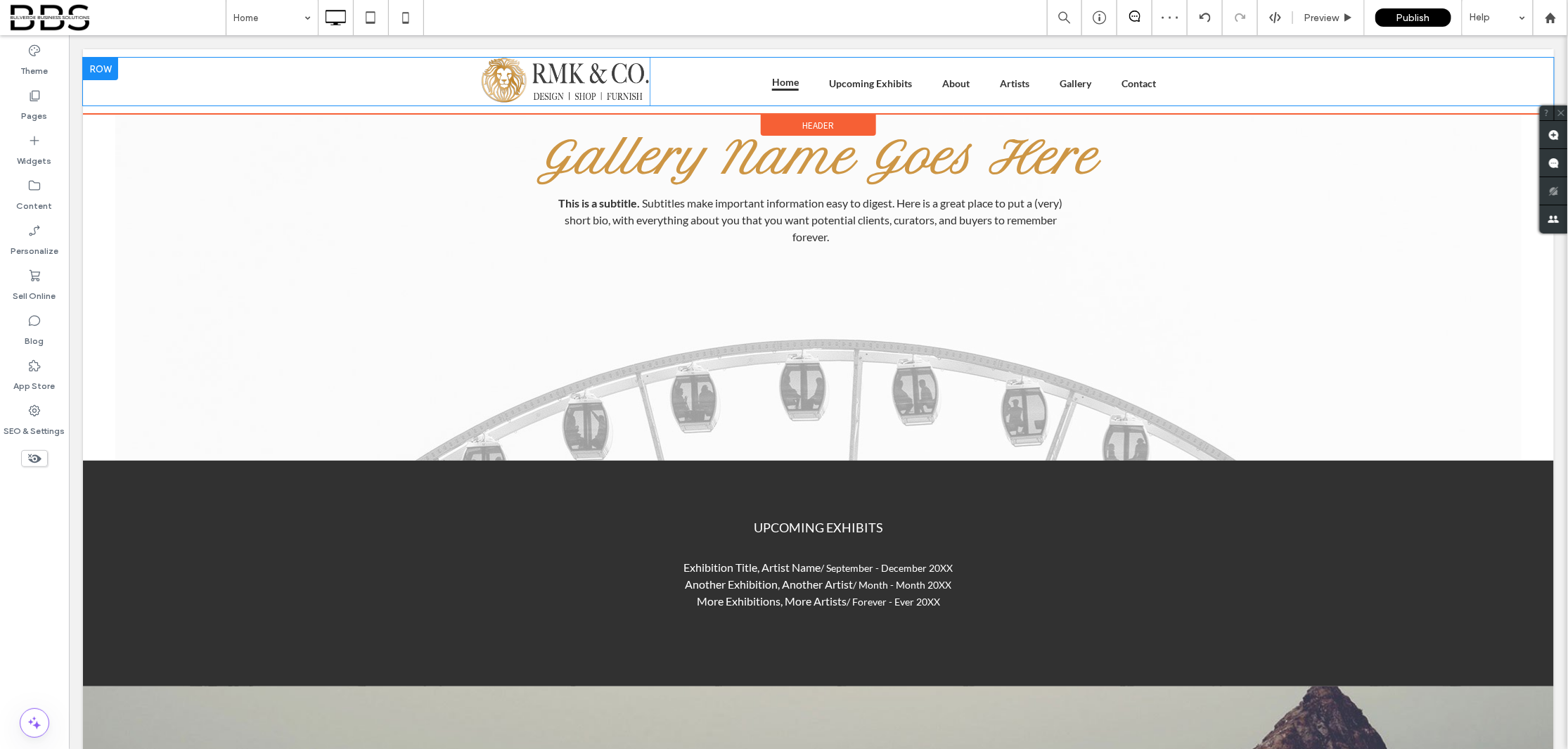
click at [1274, 86] on div "Click To Paste ${text} Home Upcoming Exhibits About Artists Gallery Contact Cli…" at bounding box center [817, 81] width 1471 height 48
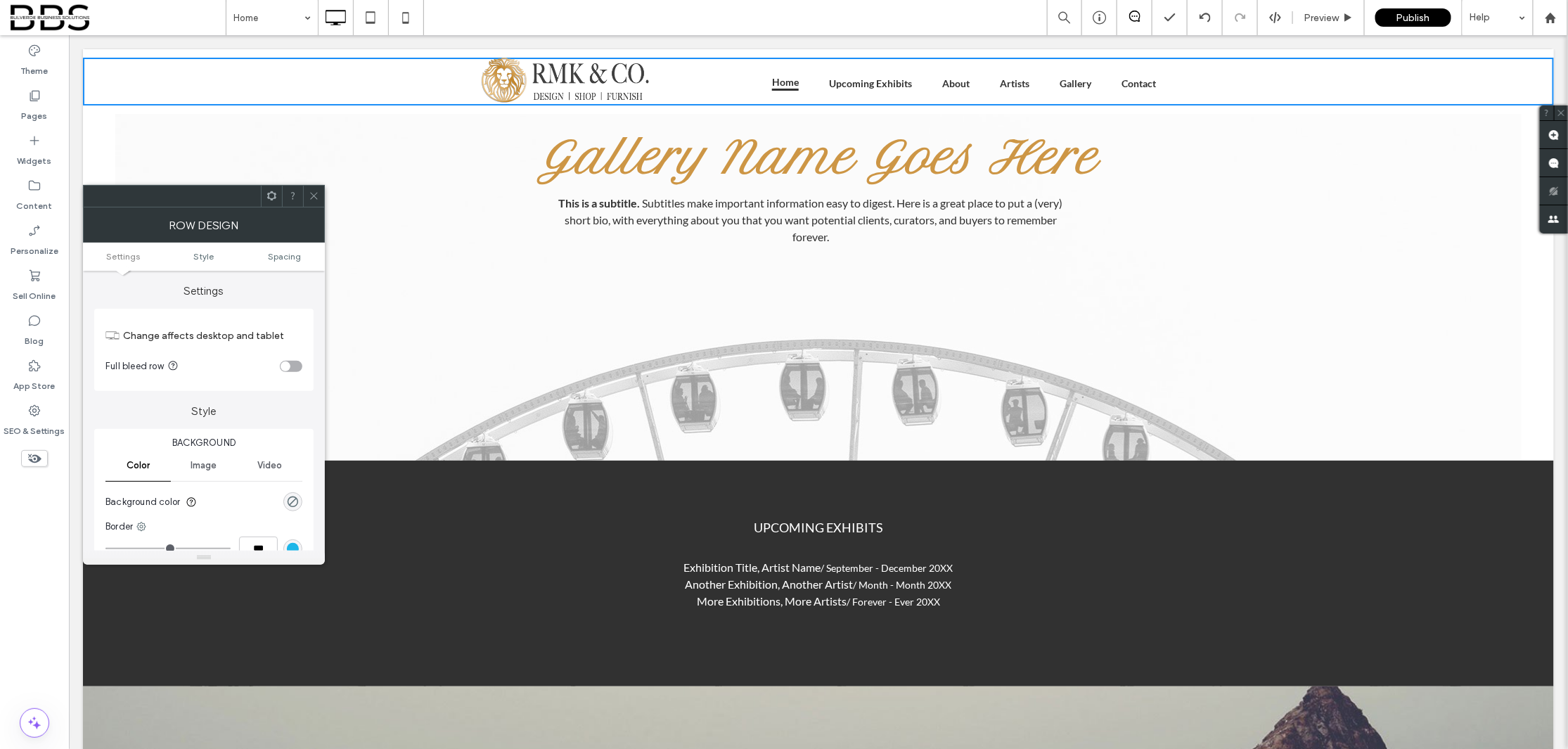
click at [313, 195] on use at bounding box center [314, 196] width 7 height 7
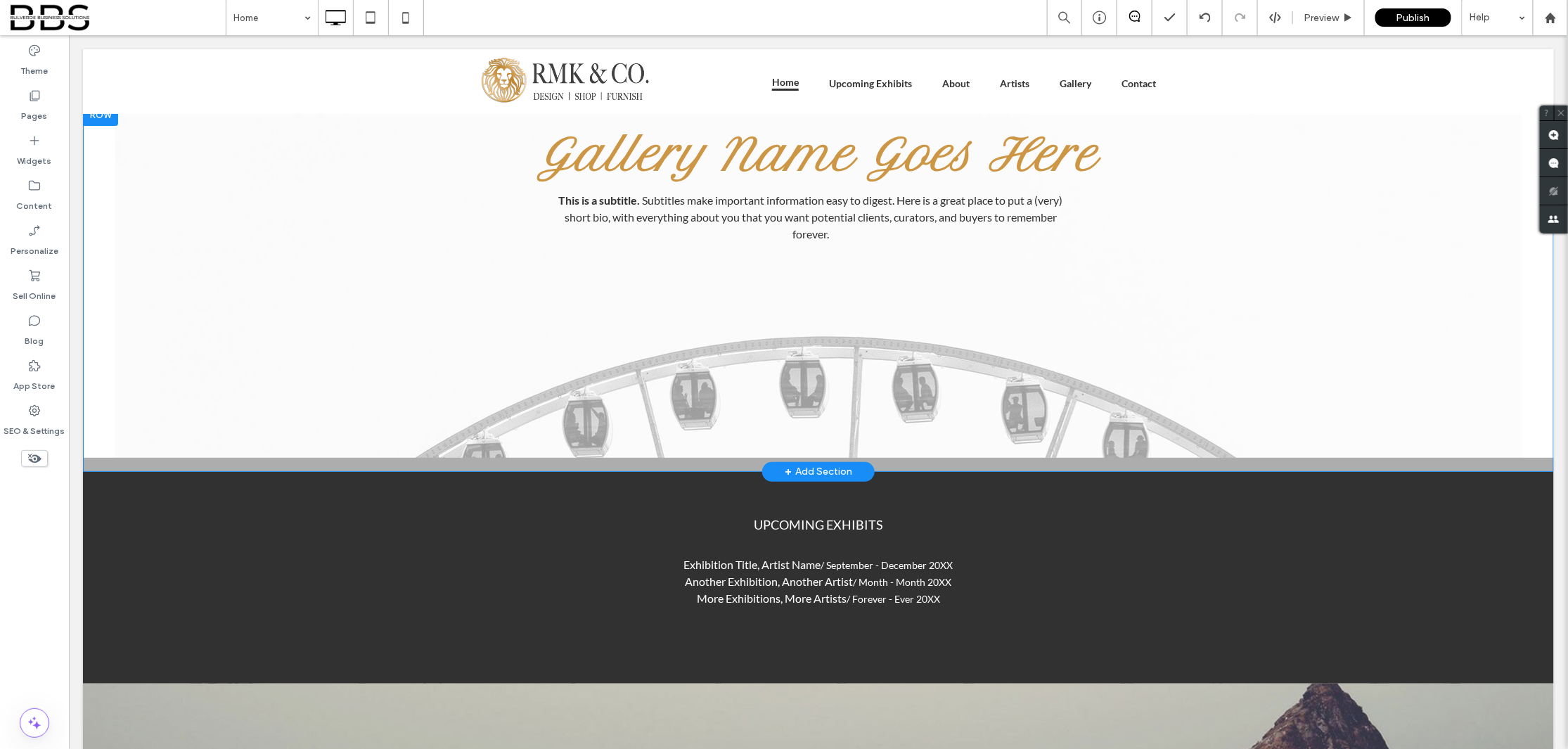
scroll to position [0, 0]
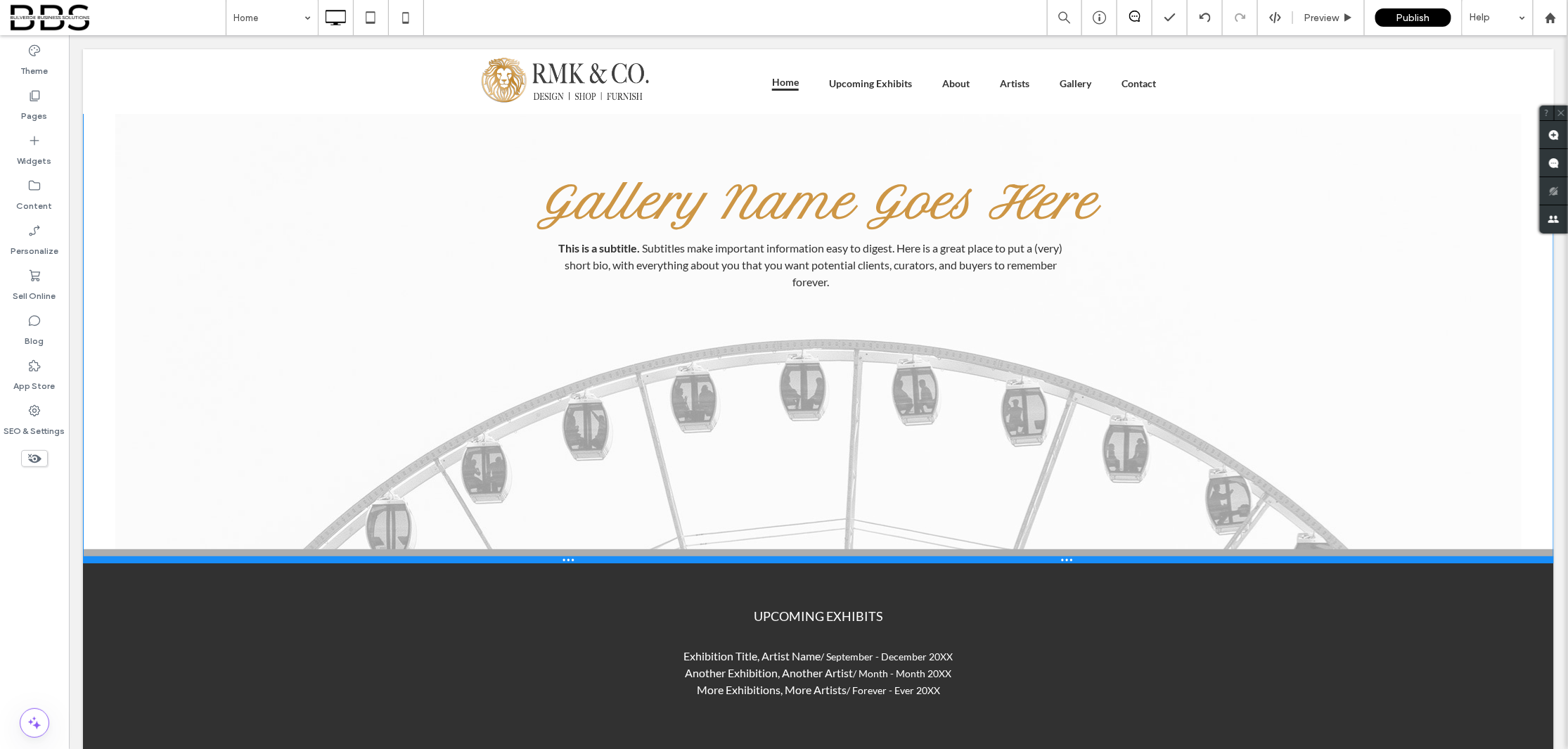
drag, startPoint x: 453, startPoint y: 472, endPoint x: 440, endPoint y: 561, distance: 89.9
click at [440, 561] on div at bounding box center [817, 559] width 1471 height 7
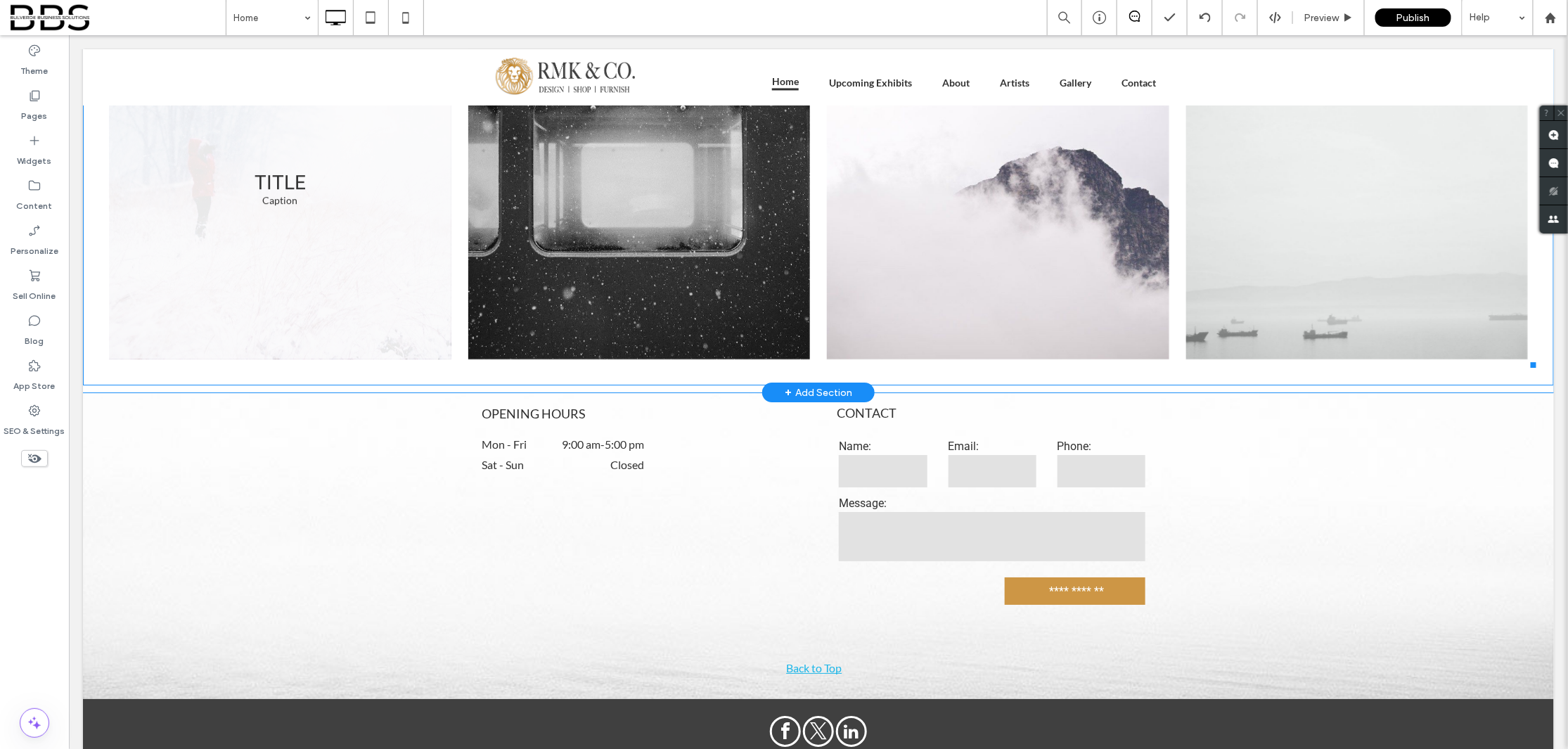
scroll to position [2322, 0]
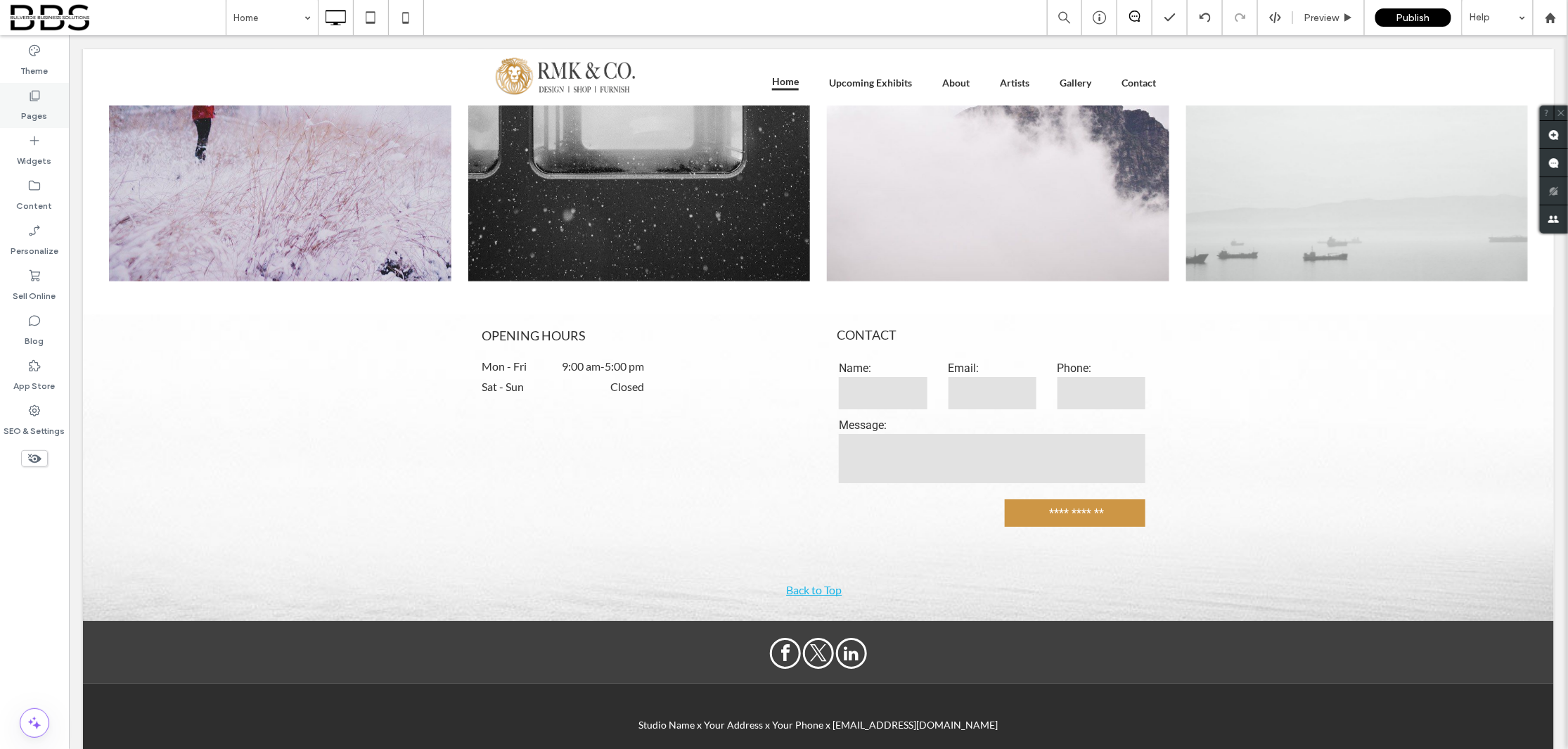
click at [40, 101] on icon at bounding box center [34, 95] width 14 height 14
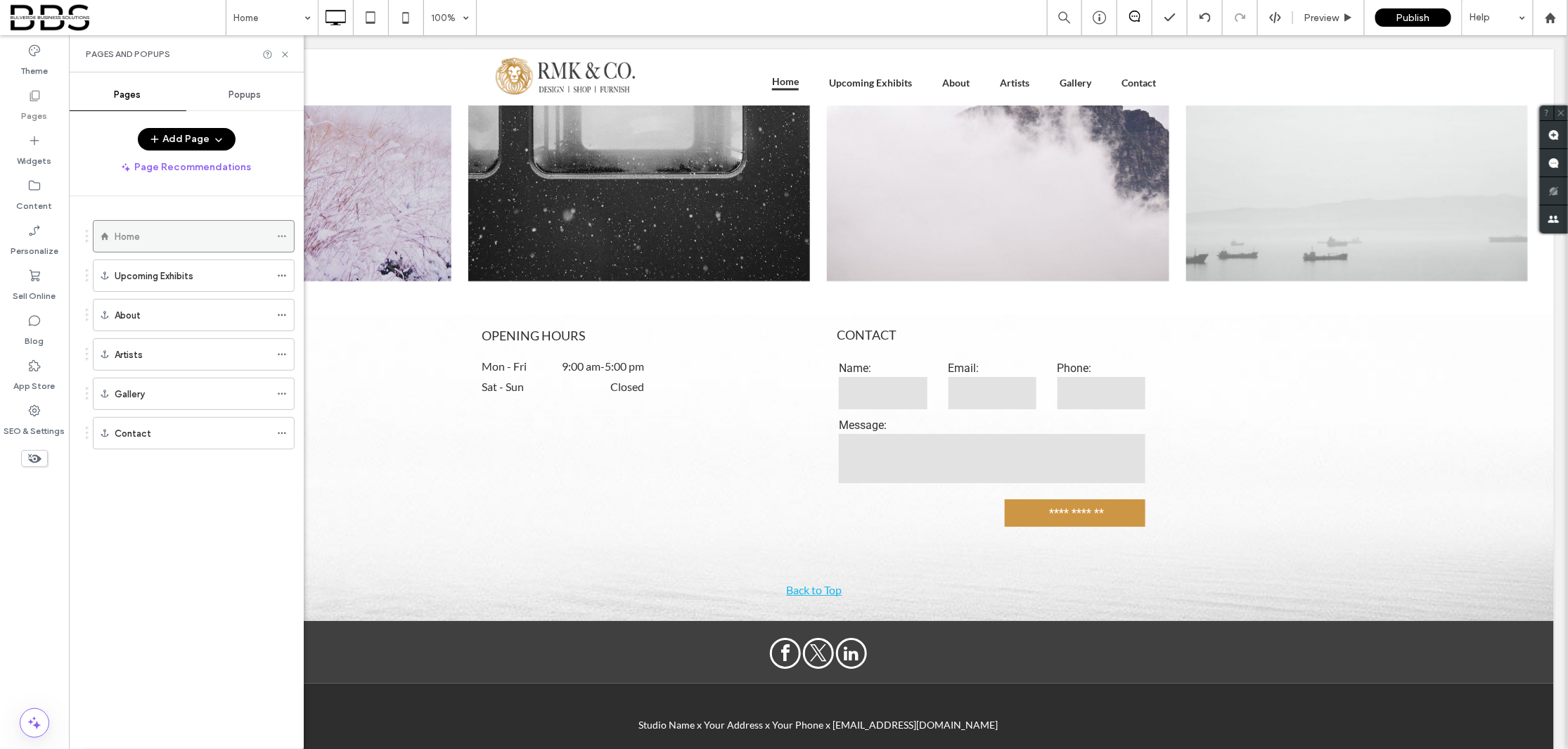
click at [123, 240] on label "Home" at bounding box center [127, 236] width 26 height 25
click at [286, 54] on use at bounding box center [284, 54] width 6 height 6
